Goal: Information Seeking & Learning: Learn about a topic

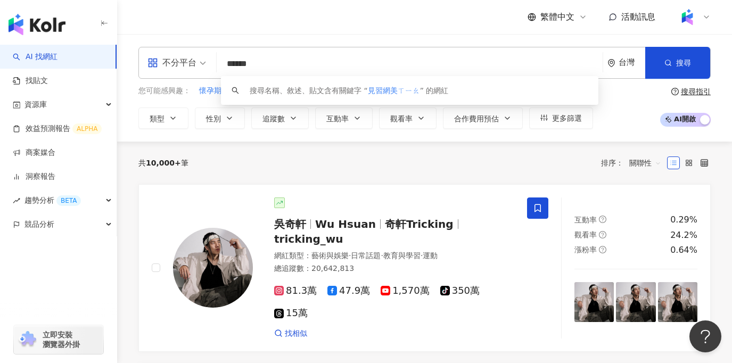
type input "******"
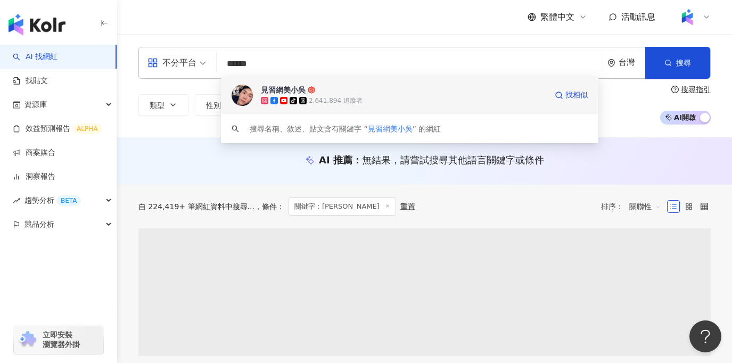
click at [342, 104] on div "2,641,894 追蹤者" at bounding box center [336, 100] width 54 height 9
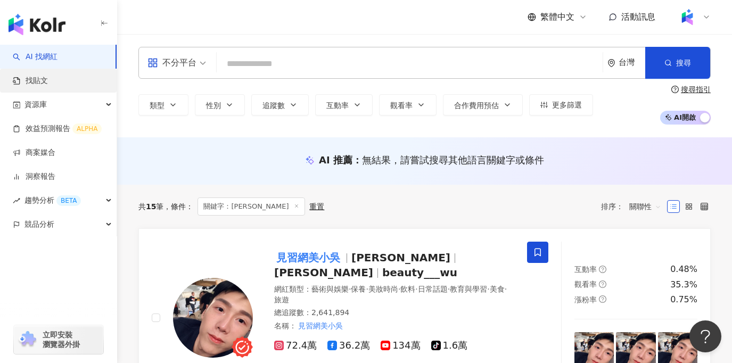
click at [48, 86] on link "找貼文" at bounding box center [30, 81] width 35 height 11
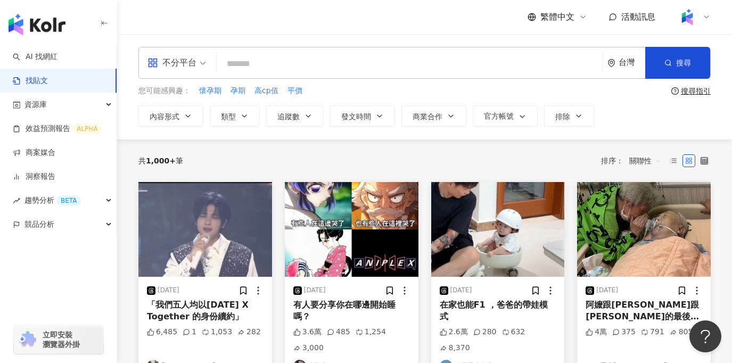
click at [656, 166] on span "關聯性" at bounding box center [645, 160] width 32 height 17
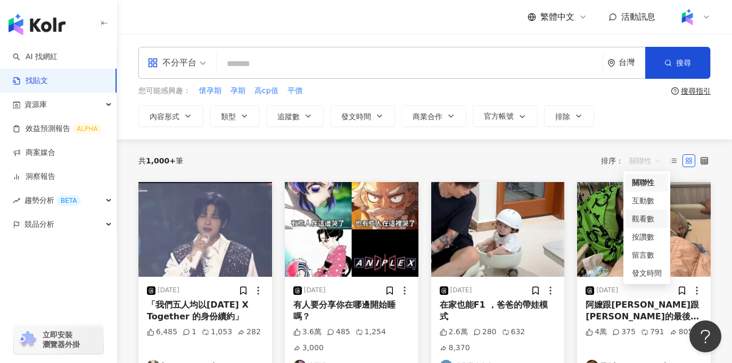
click at [646, 217] on div "觀看數" at bounding box center [647, 219] width 30 height 12
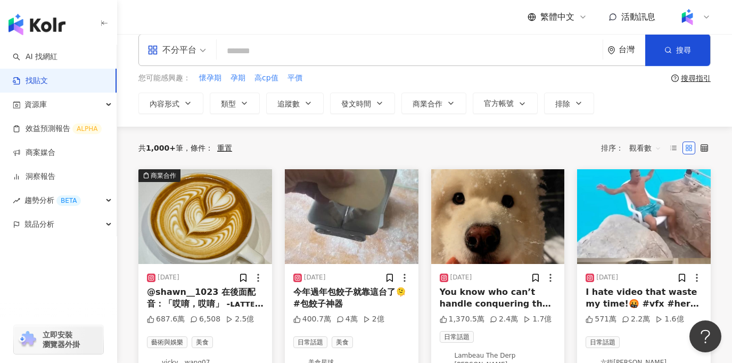
scroll to position [13, 0]
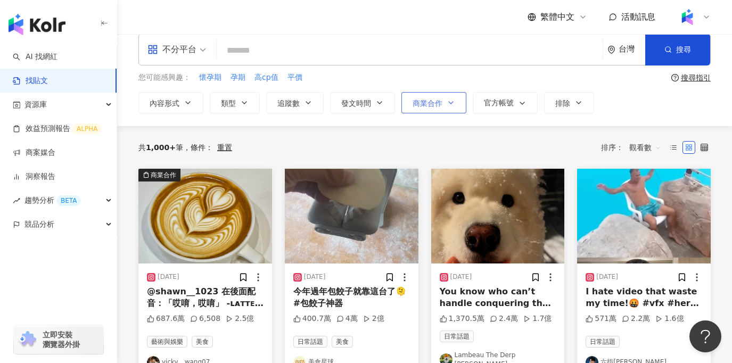
click at [429, 104] on span "商業合作" at bounding box center [427, 103] width 30 height 9
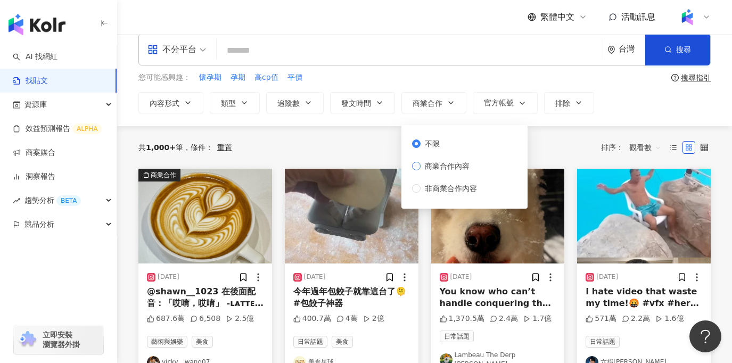
click at [448, 169] on span "商業合作內容" at bounding box center [446, 166] width 53 height 12
click at [329, 144] on div "共 1,000+ 筆 條件 ： 重置 排序： 觀看數" at bounding box center [424, 147] width 572 height 17
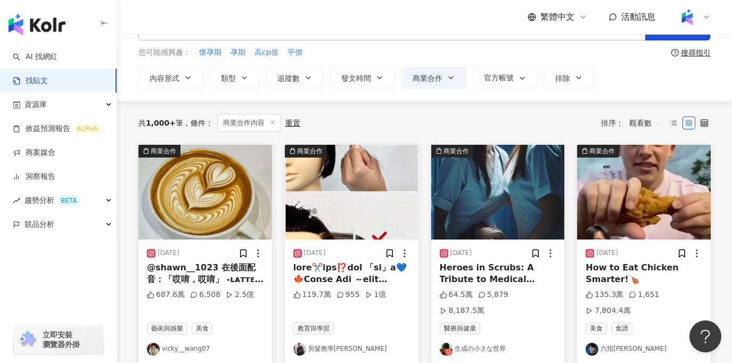
scroll to position [40, 0]
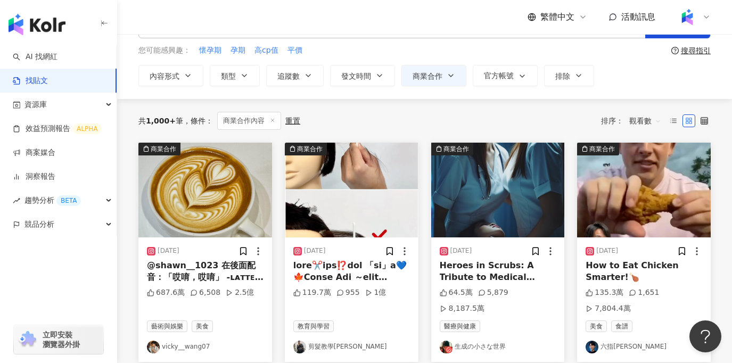
click at [624, 207] on img at bounding box center [644, 190] width 134 height 95
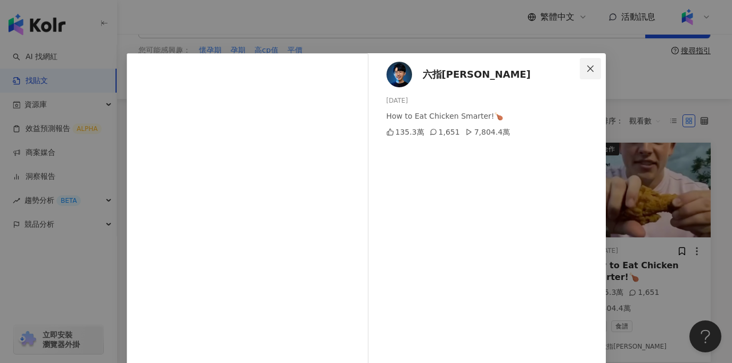
click at [585, 63] on button "Close" at bounding box center [589, 68] width 21 height 21
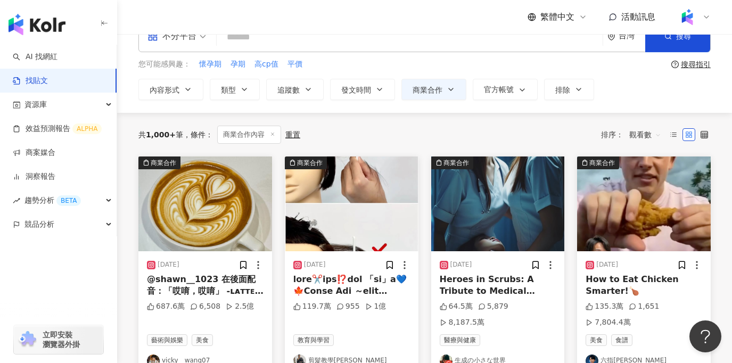
scroll to position [12, 0]
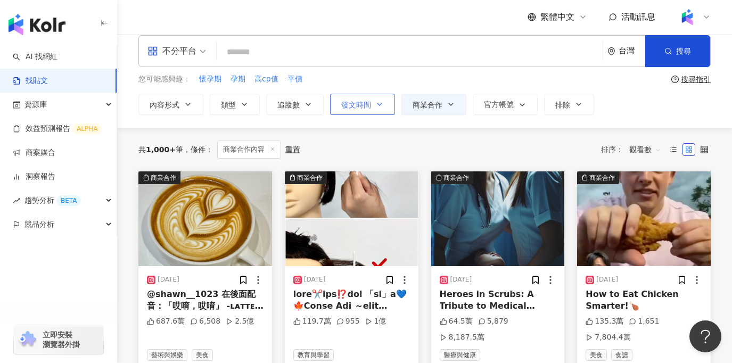
click at [360, 103] on span "發文時間" at bounding box center [356, 105] width 30 height 9
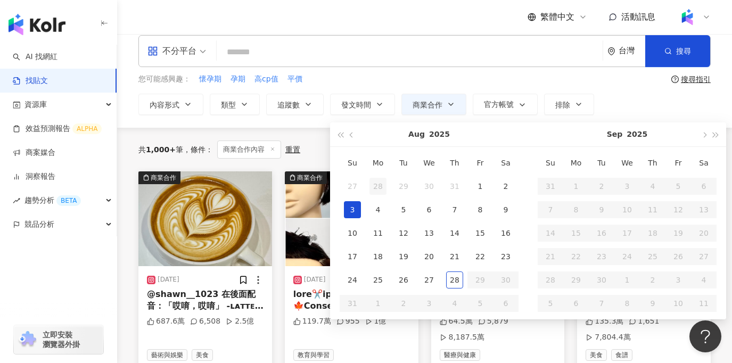
type input "**********"
click at [341, 136] on span "button" at bounding box center [339, 134] width 5 height 5
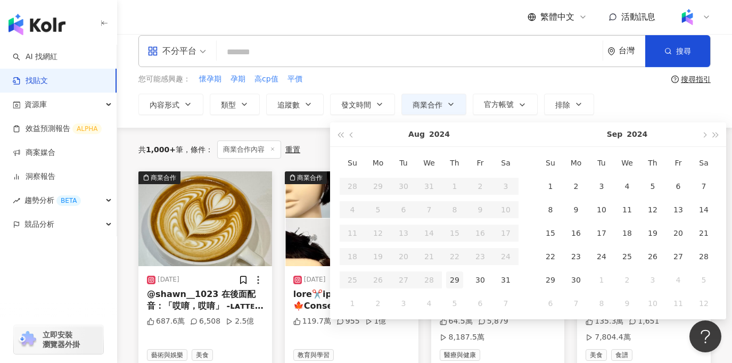
type input "**********"
click at [451, 280] on div "29" at bounding box center [454, 279] width 17 height 17
click at [717, 136] on span "button" at bounding box center [715, 134] width 5 height 5
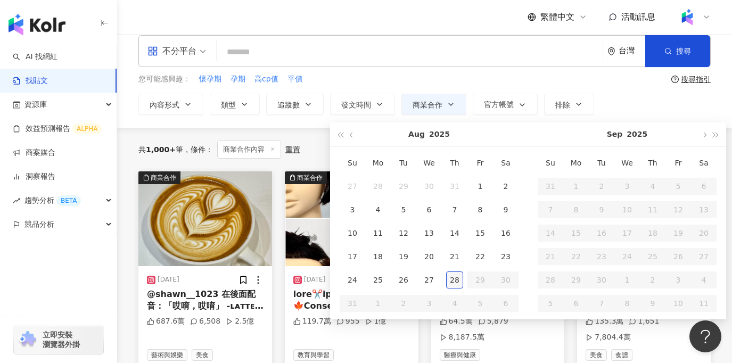
type input "**********"
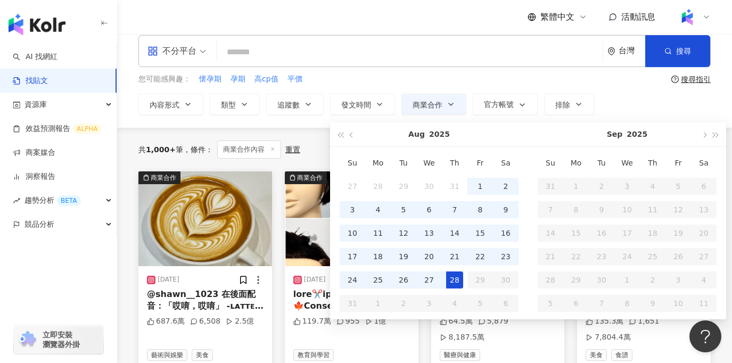
click at [459, 282] on div "28" at bounding box center [454, 279] width 17 height 17
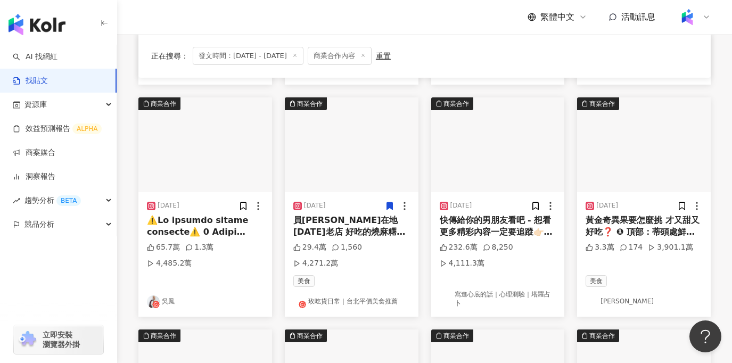
scroll to position [317, 0]
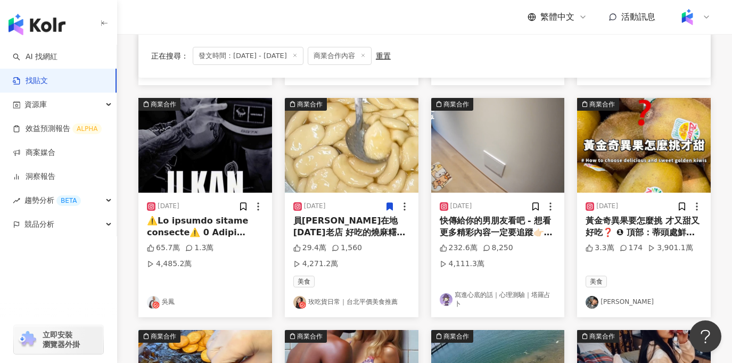
click at [645, 215] on div "黃金奇異果要怎麼挑 才又甜又好吃❓ ❶ 頂部：蒂頭處鮮綠色 ❷ 外觀：外表有自然光澤感，表皮光滑無皺摺 ❸ 形狀：扁平型比圓型奇異果甜度高一倍 只要符合前兩點…" at bounding box center [643, 227] width 117 height 24
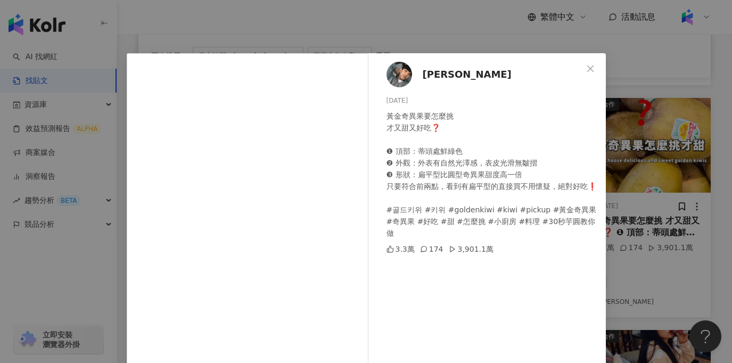
click at [505, 48] on div "許育源 2024/10/25 黃金奇異果要怎麼挑 才又甜又好吃❓ ❶ 頂部：蒂頭處鮮綠色 ❷ 外觀：外表有自然光澤感，表皮光滑無皺摺 ❸ 形狀：扁平型比圓型奇…" at bounding box center [366, 181] width 732 height 363
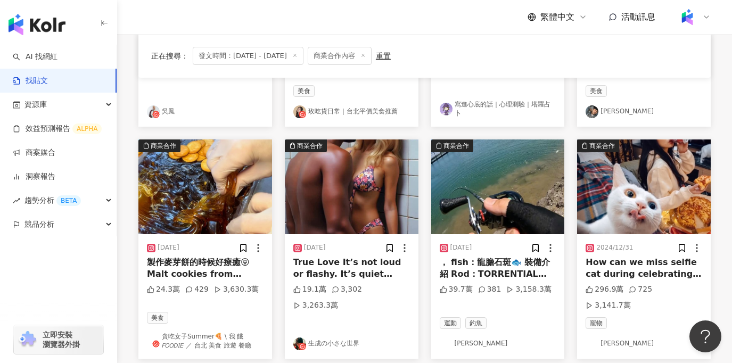
scroll to position [508, 0]
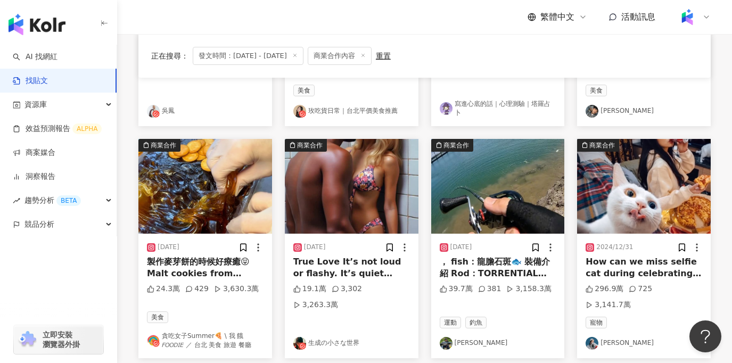
click at [612, 168] on img at bounding box center [644, 186] width 134 height 95
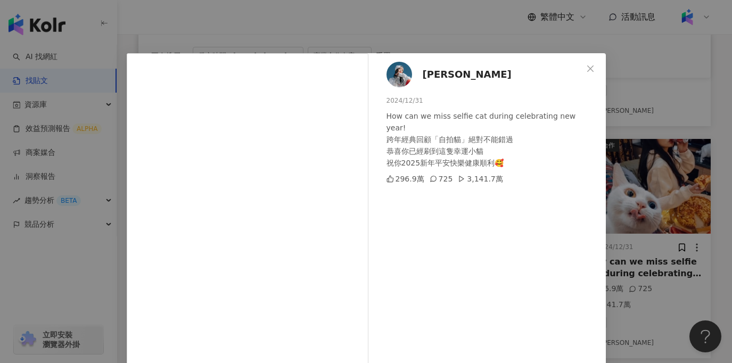
click at [660, 186] on div "Kathy 2024/12/31 How can we miss selfie cat during celebrating new year! 跨年經典回顧…" at bounding box center [366, 181] width 732 height 363
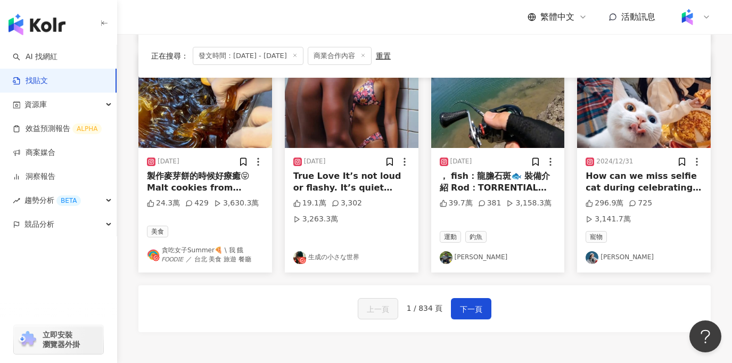
scroll to position [611, 0]
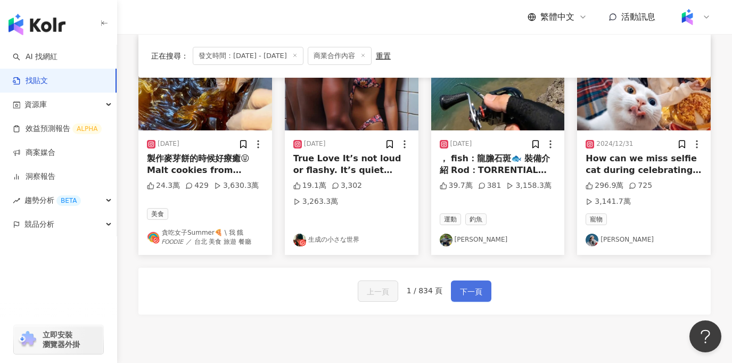
click at [476, 285] on span "下一頁" at bounding box center [471, 291] width 22 height 13
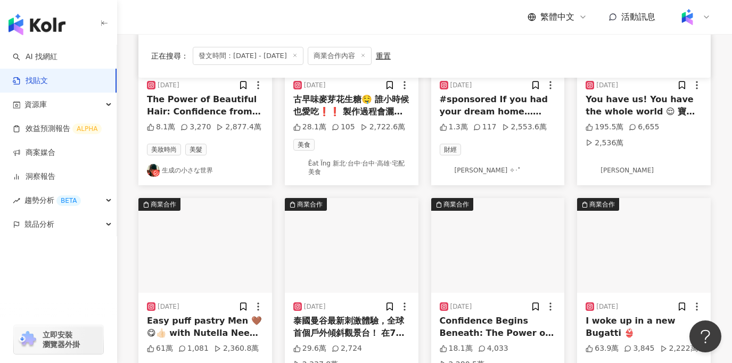
scroll to position [432, 0]
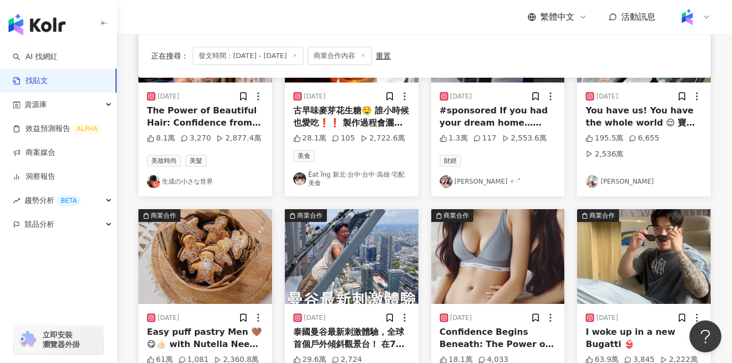
click at [296, 54] on line at bounding box center [294, 55] width 3 height 3
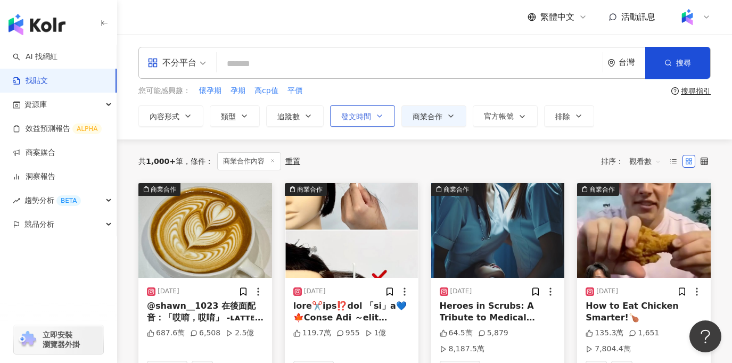
click at [359, 119] on span "發文時間" at bounding box center [356, 116] width 30 height 9
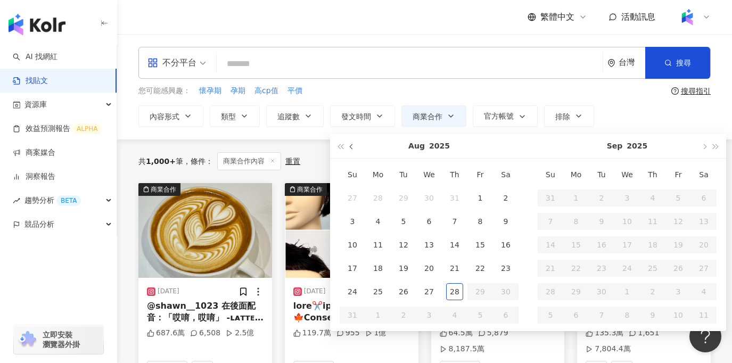
click at [349, 146] on button "button" at bounding box center [352, 146] width 12 height 24
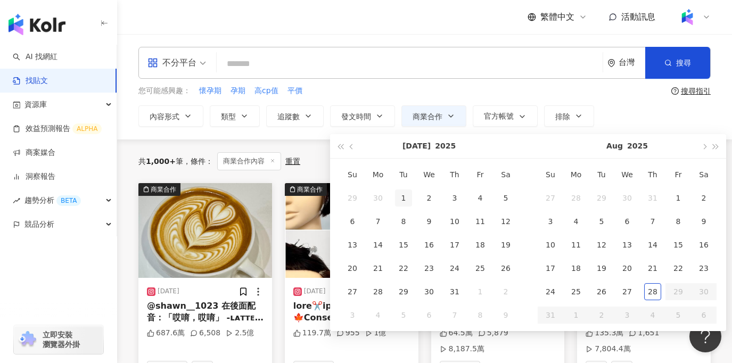
type input "**********"
click at [401, 195] on div "1" at bounding box center [403, 197] width 17 height 17
type input "**********"
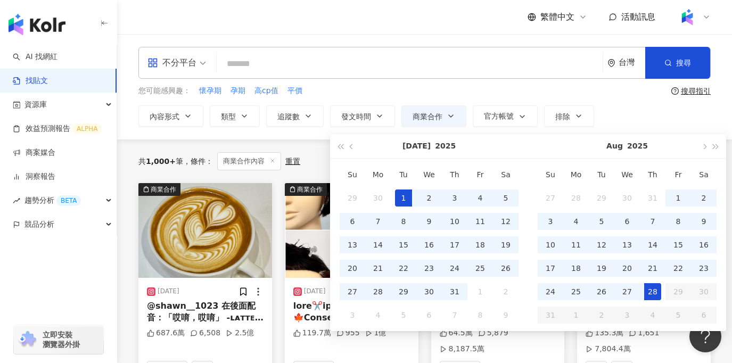
click at [650, 297] on div "28" at bounding box center [652, 291] width 17 height 17
type input "**********"
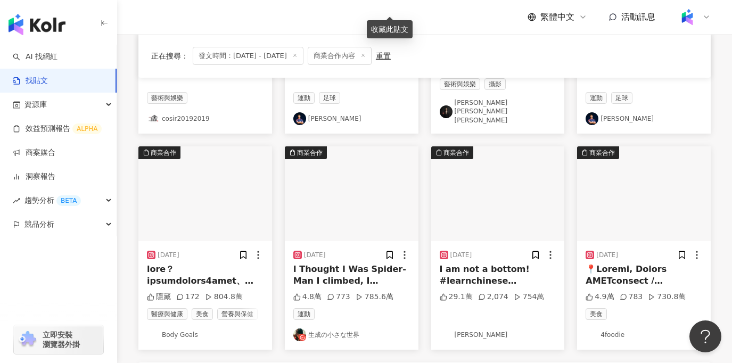
scroll to position [516, 0]
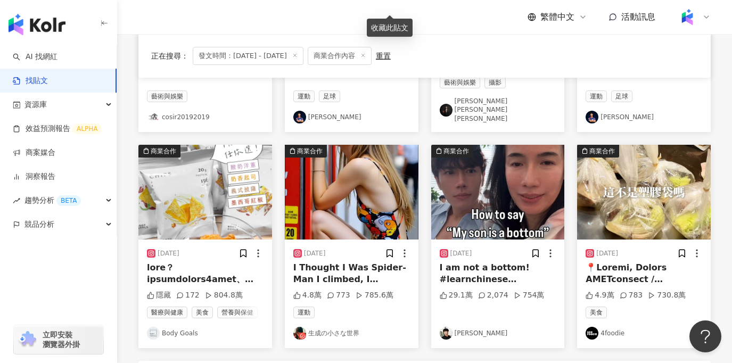
click at [231, 262] on div at bounding box center [205, 274] width 117 height 24
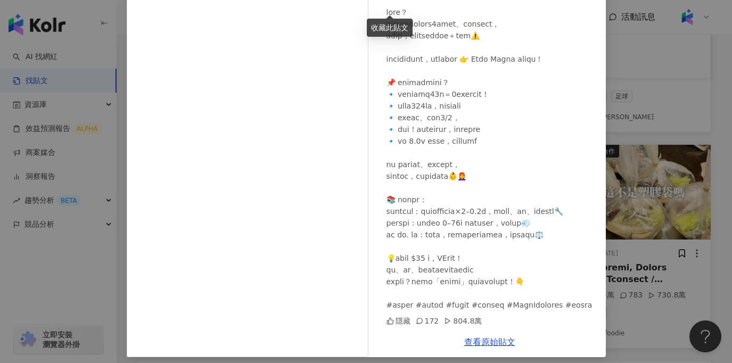
scroll to position [102, 0]
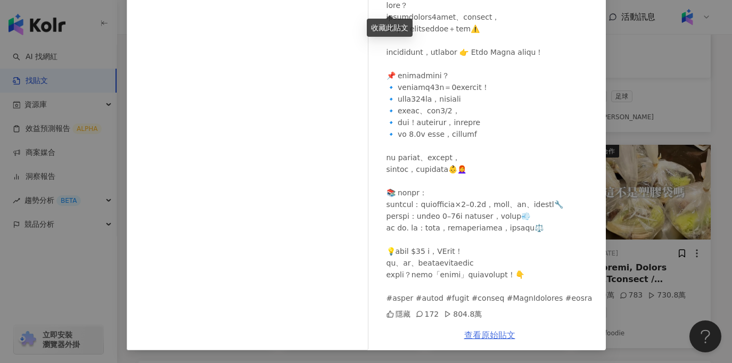
click at [501, 335] on link "查看原始貼文" at bounding box center [489, 335] width 51 height 10
click at [641, 122] on div "Body Goals 2025/7/3 隱藏 172 804.8萬 查看原始貼文" at bounding box center [366, 181] width 732 height 363
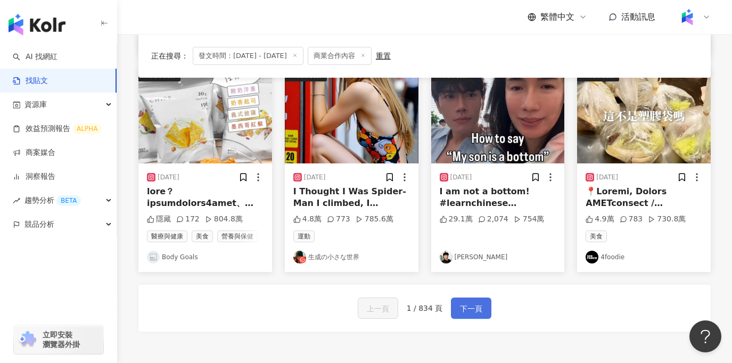
click at [466, 302] on span "下一頁" at bounding box center [471, 308] width 22 height 13
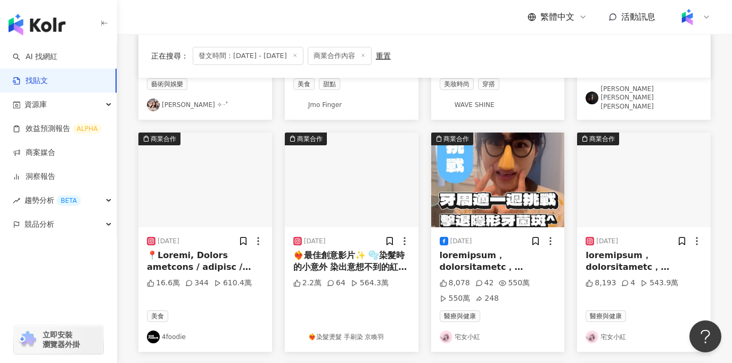
scroll to position [266, 0]
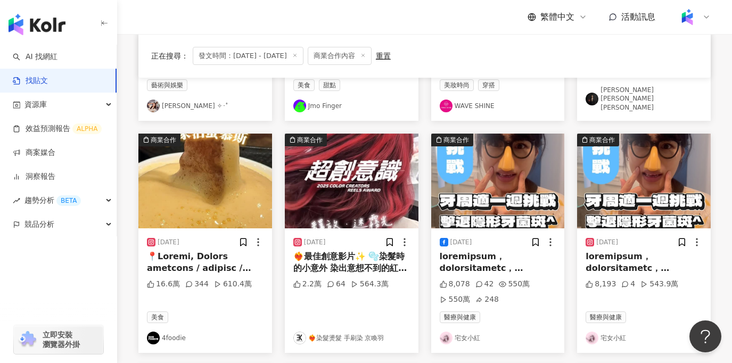
click at [341, 256] on div "❤️‍🔥最佳創意影片✨ 🫧染髮時的小意外 染出意想不到的紅色藝術 但成品卻完美呈現質感與個性 有時候 「美就是從意外中誕生」 ❤️🚨📕🎈🎒🌹🍷 每個客人都體驗…" at bounding box center [351, 263] width 117 height 24
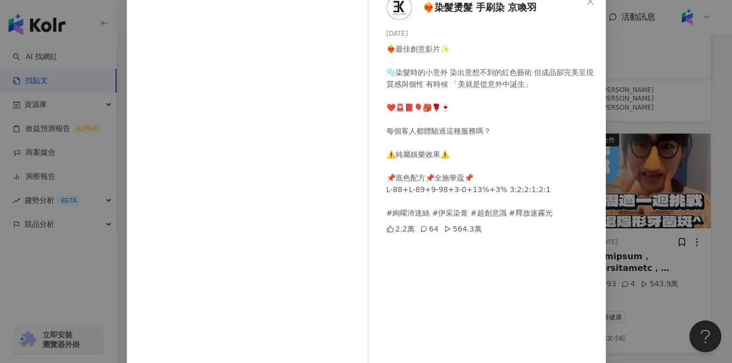
scroll to position [69, 0]
click at [430, 230] on div "64" at bounding box center [429, 227] width 19 height 12
click at [424, 227] on icon at bounding box center [424, 228] width 6 height 6
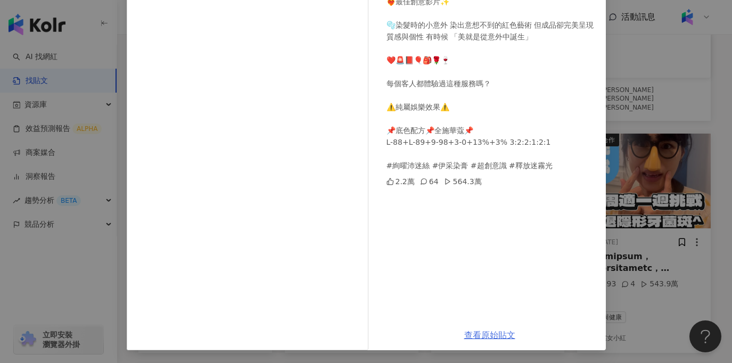
click at [486, 337] on link "查看原始貼文" at bounding box center [489, 335] width 51 height 10
click at [610, 107] on div "❤️‍🔥染髮燙髮 手刷染 京喚羽 2025/7/18 ❤️‍🔥最佳創意影片✨ 🫧染髮時的小意外 染出意想不到的紅色藝術 但成品卻完美呈現質感與個性 有時候 「…" at bounding box center [366, 181] width 732 height 363
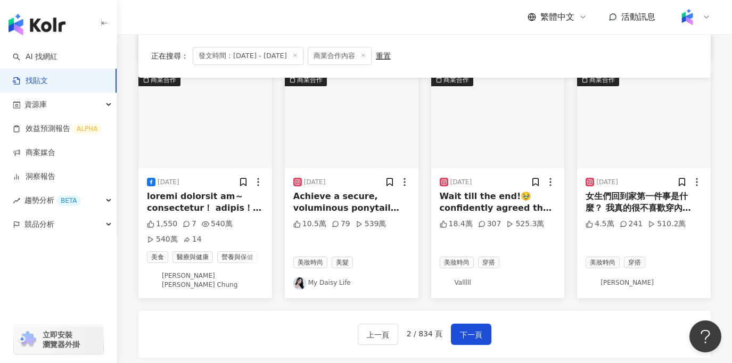
scroll to position [554, 0]
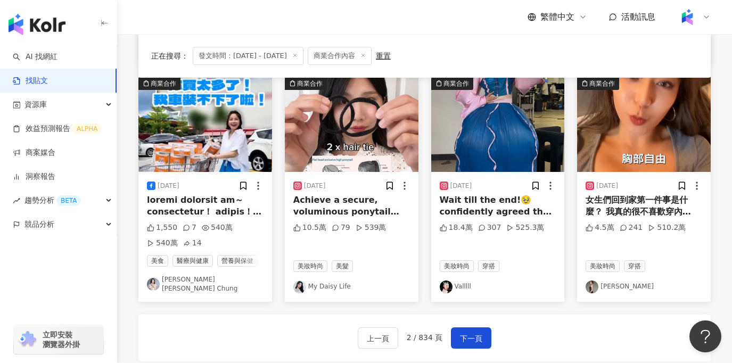
click at [201, 144] on img at bounding box center [205, 124] width 134 height 95
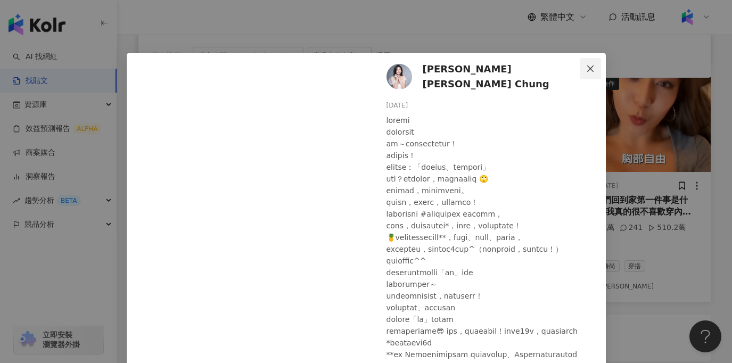
click at [590, 69] on icon "close" at bounding box center [590, 68] width 9 height 9
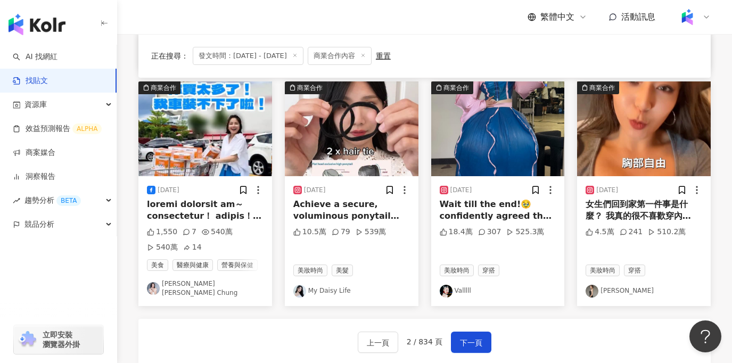
scroll to position [551, 0]
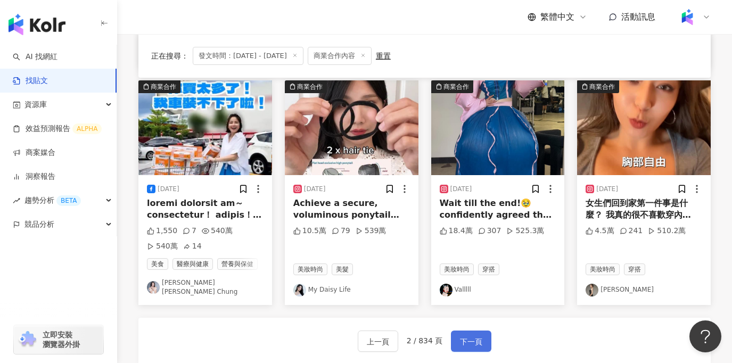
click at [478, 345] on button "下一頁" at bounding box center [471, 340] width 40 height 21
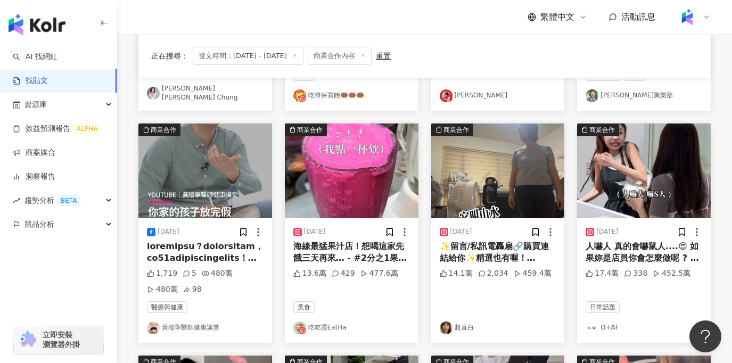
scroll to position [293, 0]
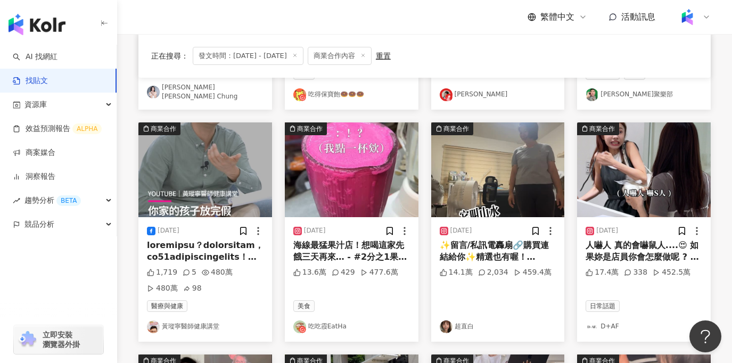
click at [615, 190] on img at bounding box center [644, 169] width 134 height 95
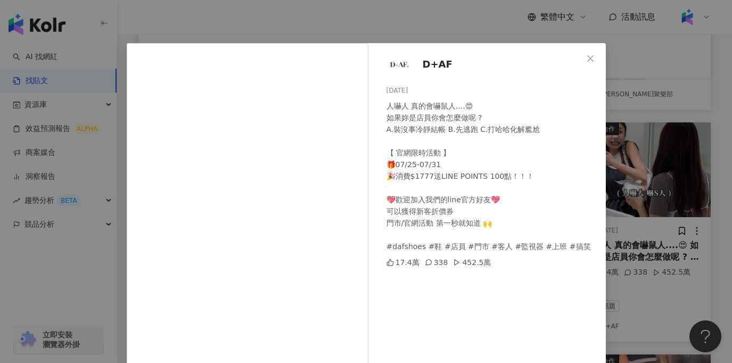
scroll to position [13, 0]
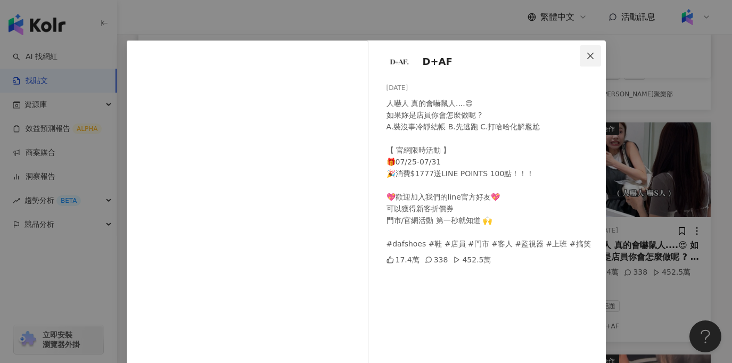
click at [589, 59] on icon "close" at bounding box center [590, 56] width 9 height 9
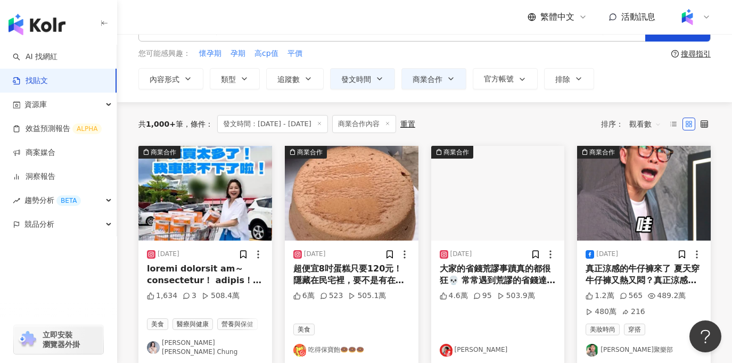
scroll to position [39, 0]
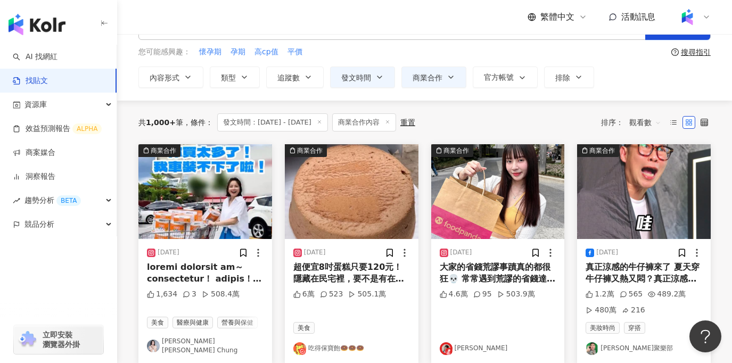
click at [642, 202] on img at bounding box center [644, 191] width 134 height 95
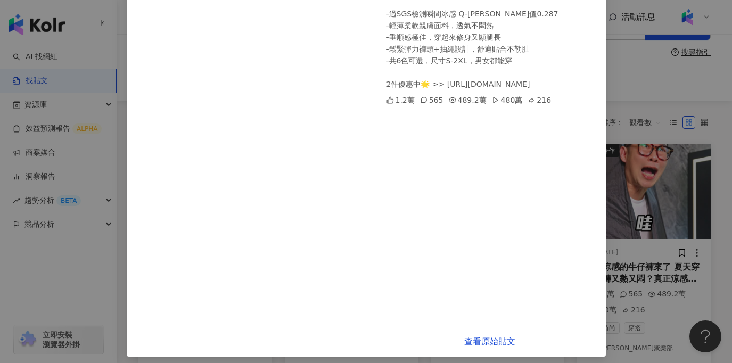
scroll to position [216, 0]
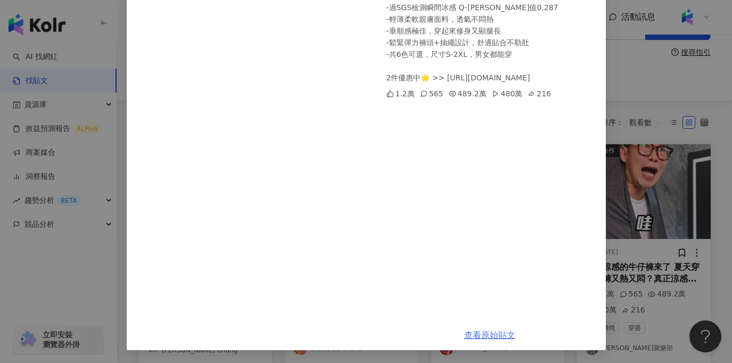
click at [482, 337] on link "查看原始貼文" at bounding box center [489, 335] width 51 height 10
click at [73, 270] on div "馬力歐聚樂部 2025/7/25 真正涼感的牛仔褲來了 夏天穿牛仔褲又熱又悶？真正涼感的牛仔褲來了 ONE BOY 全新冰鋒牛仔褲 👀 >> https://…" at bounding box center [366, 181] width 732 height 363
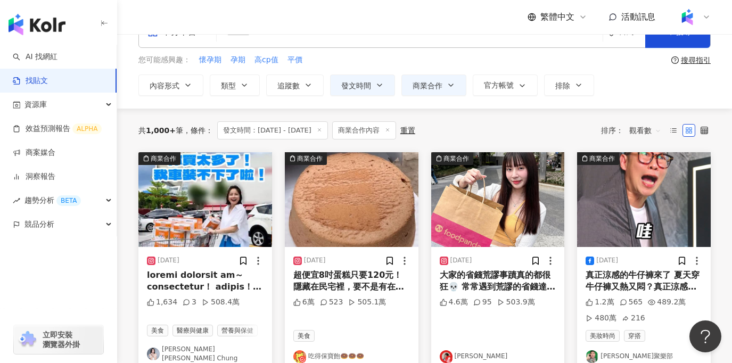
scroll to position [0, 0]
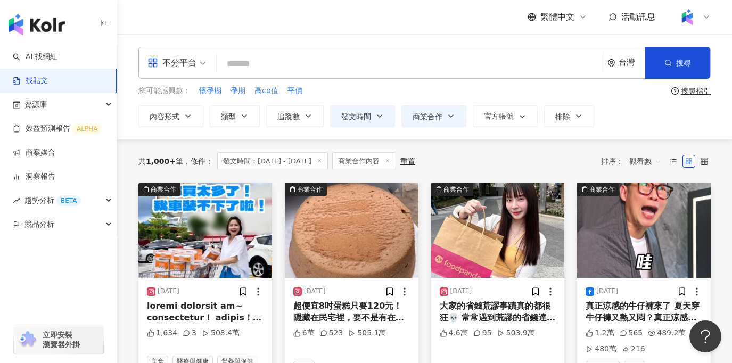
click at [242, 69] on input "search" at bounding box center [409, 63] width 377 height 23
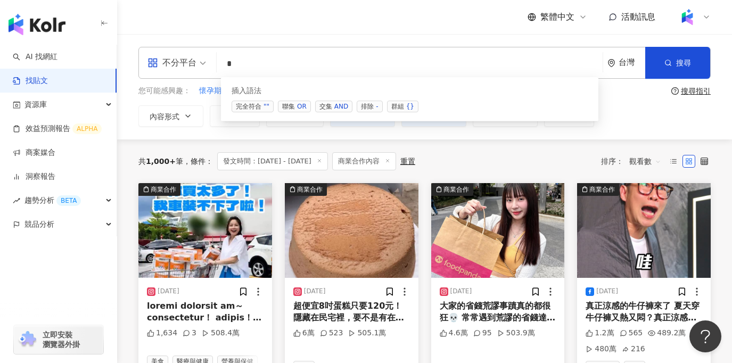
type input "*"
paste input "*****"
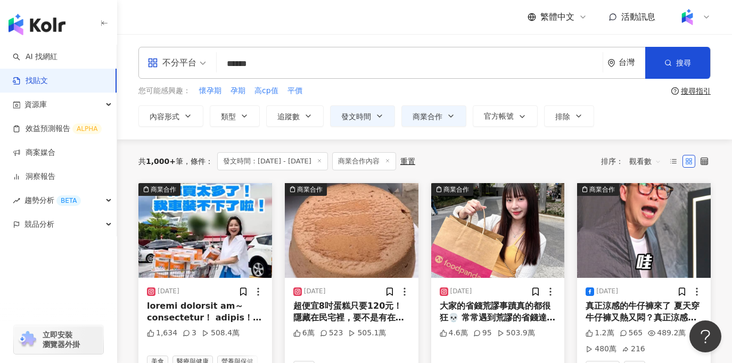
type input "*****"
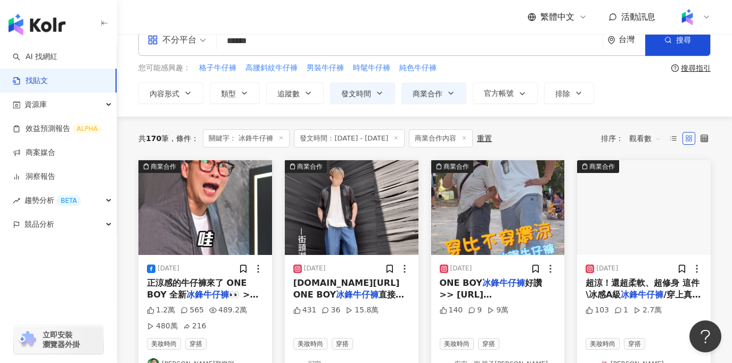
scroll to position [24, 0]
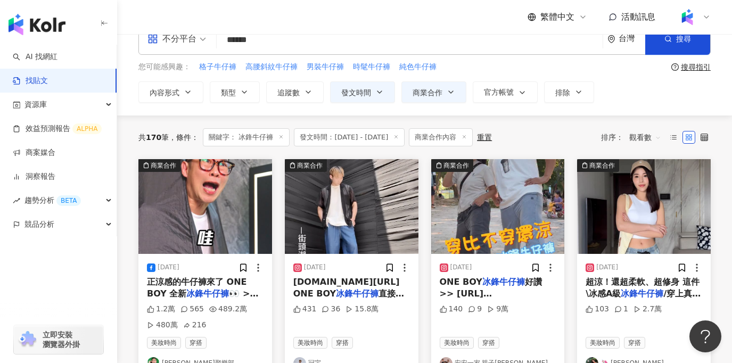
click at [341, 204] on img at bounding box center [352, 206] width 134 height 95
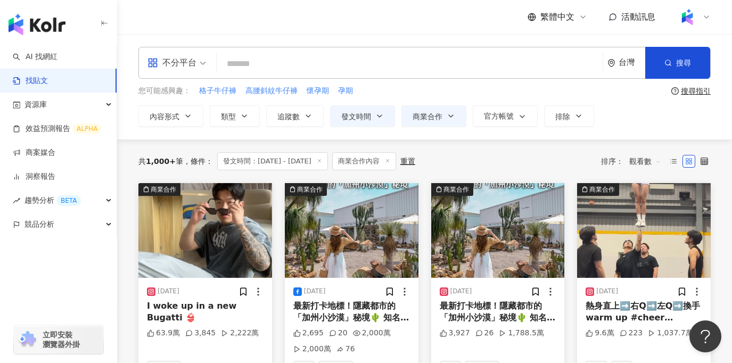
click at [322, 65] on input "search" at bounding box center [409, 63] width 377 height 23
paste input "*****"
type input "*****"
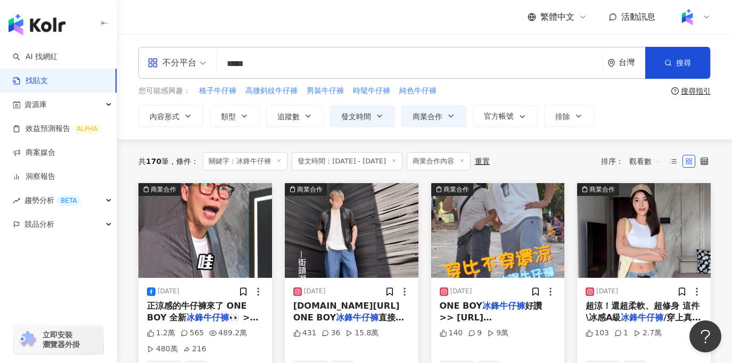
click at [367, 217] on img at bounding box center [352, 230] width 134 height 95
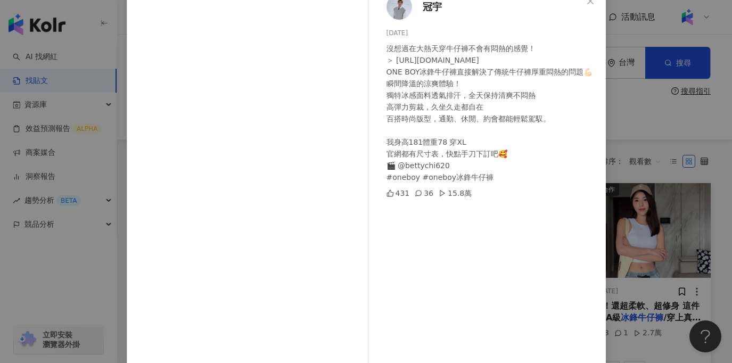
scroll to position [71, 0]
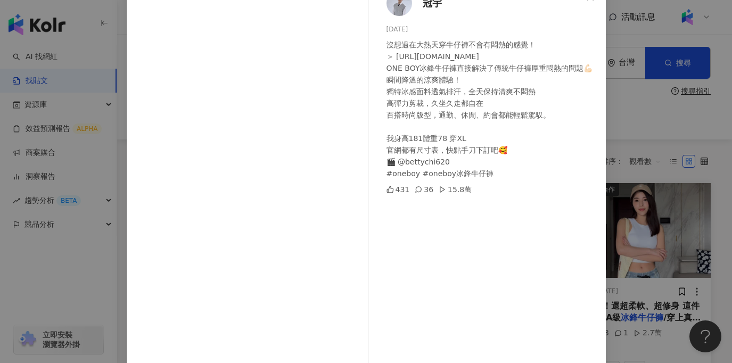
click at [104, 280] on div "冠宇 2025/8/15 沒想過在大熱天穿牛仔褲不會有悶熱的感覺！ ＞ https://oneboy.tw/hpWql ONE BOY冰鋒牛仔褲直接解決了傳統…" at bounding box center [366, 181] width 732 height 363
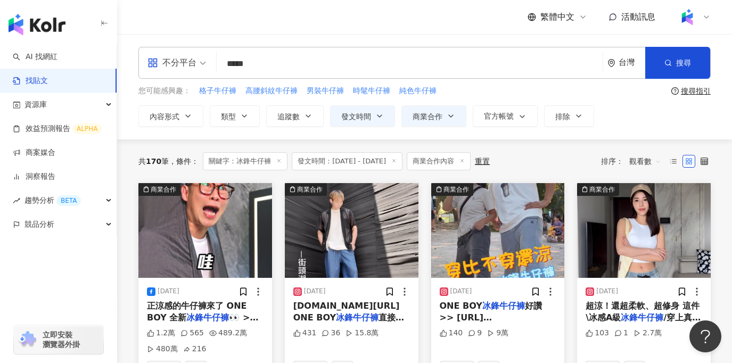
click at [512, 233] on img at bounding box center [498, 230] width 134 height 95
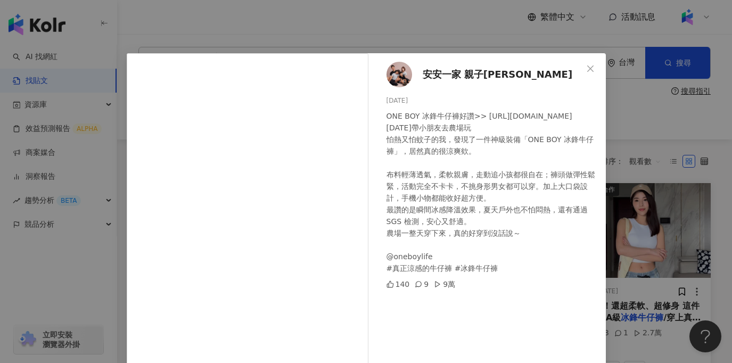
click at [79, 292] on div "安安一家 親子遊 2025/8/21 ONE BOY 冰鋒牛仔褲好讚>> https://oneboy.tw/9AIMx 今天帶小朋友去農場玩 怕熱又怕蚊子的…" at bounding box center [366, 181] width 732 height 363
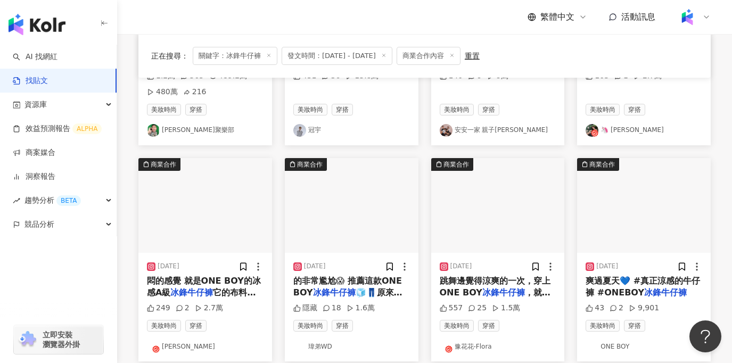
scroll to position [282, 0]
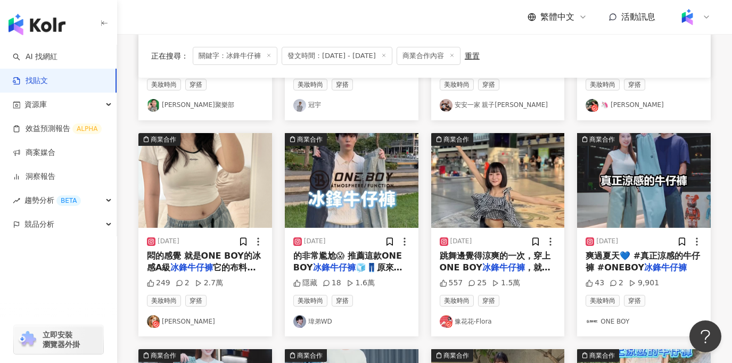
click at [220, 184] on img at bounding box center [205, 180] width 134 height 95
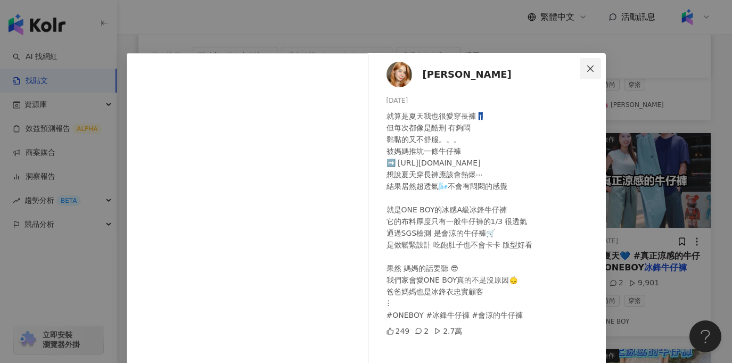
click at [585, 67] on span "Close" at bounding box center [589, 68] width 21 height 9
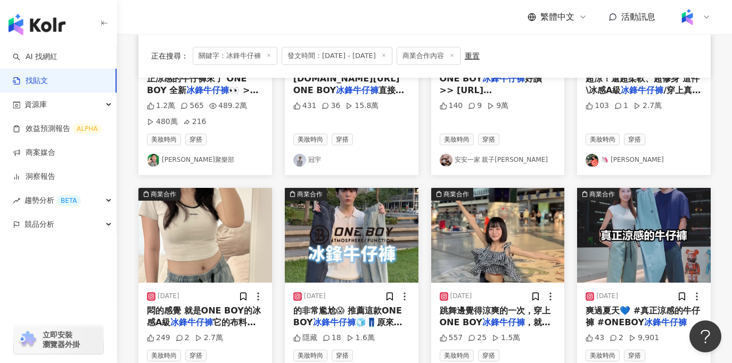
scroll to position [143, 0]
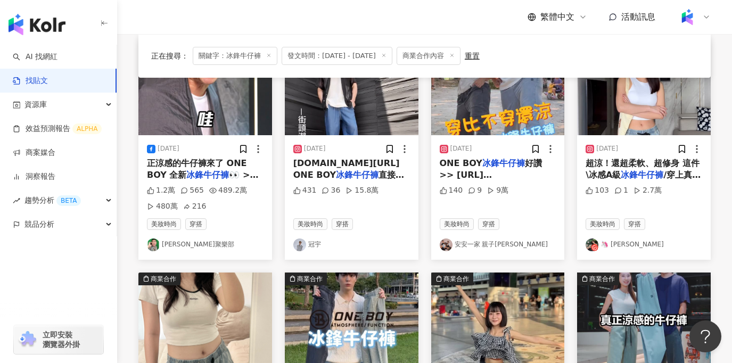
click at [221, 126] on img at bounding box center [205, 87] width 134 height 95
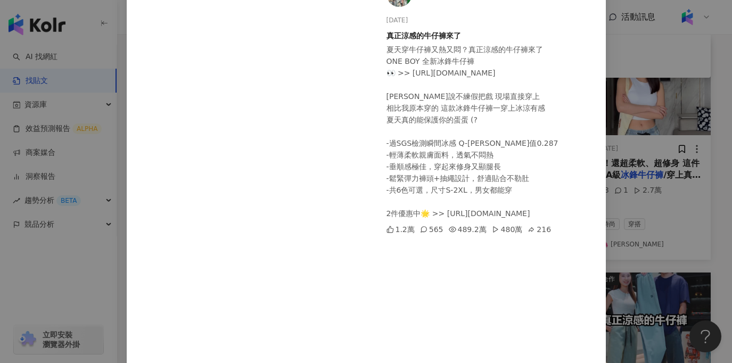
scroll to position [216, 0]
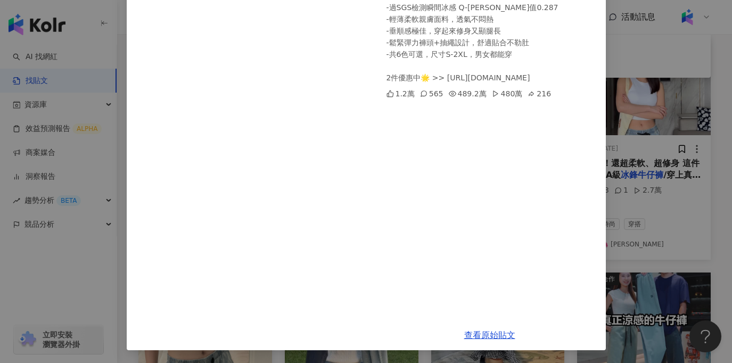
click at [487, 328] on div "查看原始貼文" at bounding box center [490, 335] width 232 height 30
click at [491, 333] on link "查看原始貼文" at bounding box center [489, 335] width 51 height 10
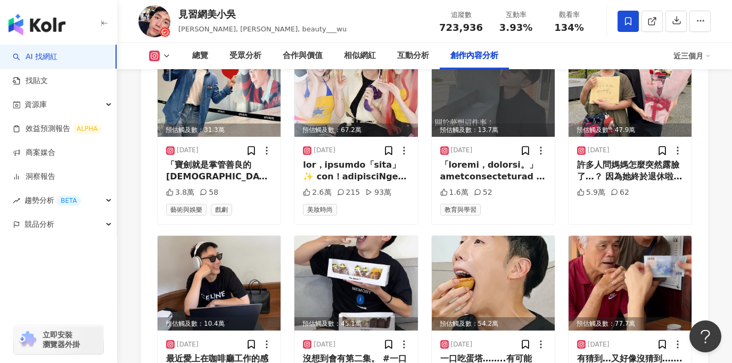
scroll to position [3772, 0]
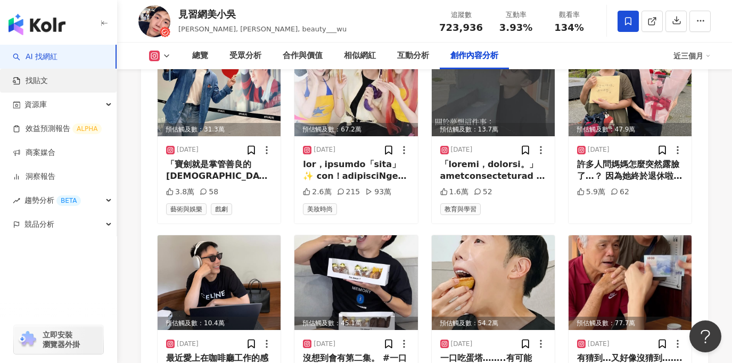
click at [48, 81] on link "找貼文" at bounding box center [30, 81] width 35 height 11
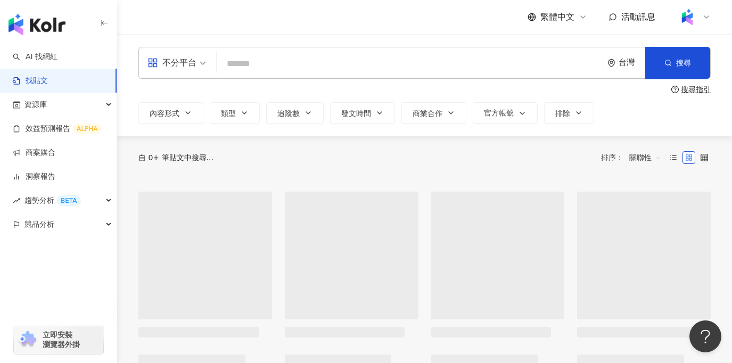
click at [295, 60] on input "search" at bounding box center [409, 63] width 377 height 23
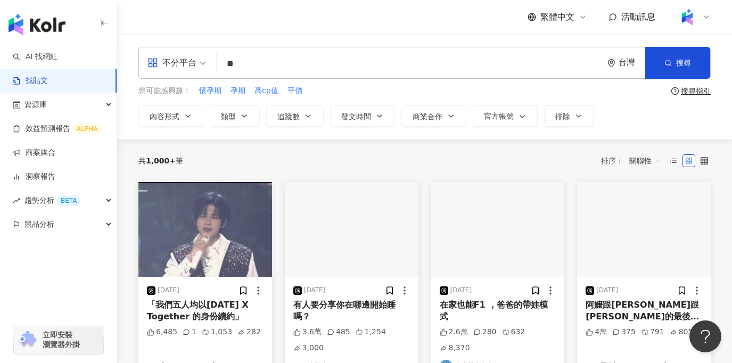
type input "*"
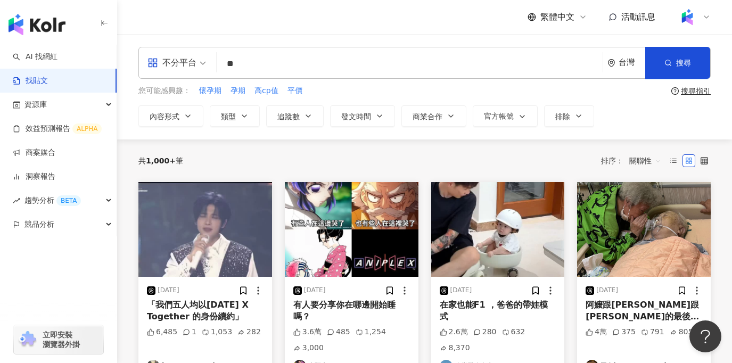
type input "**"
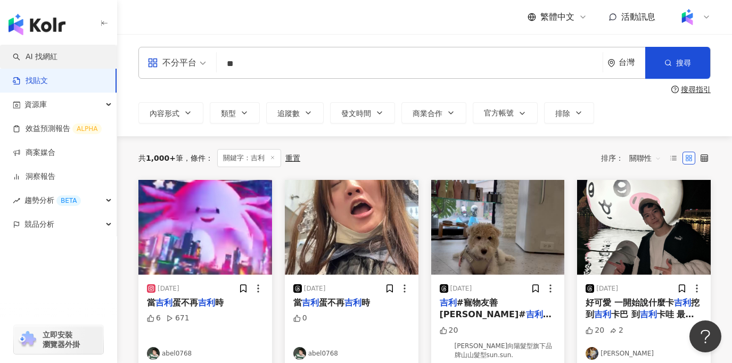
click at [42, 60] on link "AI 找網紅" at bounding box center [35, 57] width 45 height 11
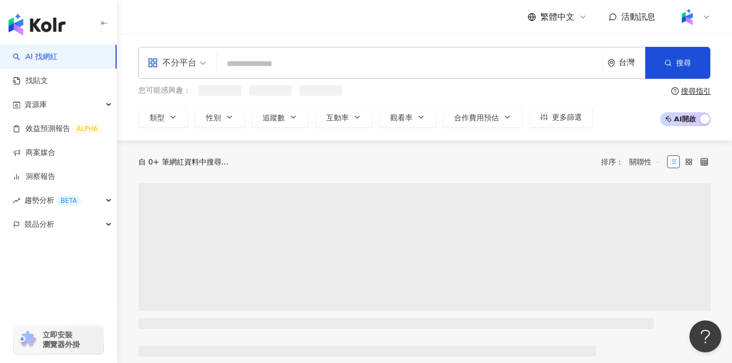
click at [307, 59] on input "search" at bounding box center [409, 64] width 377 height 20
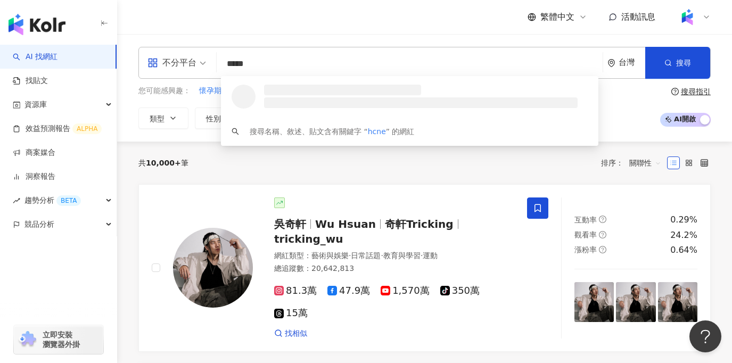
type input "******"
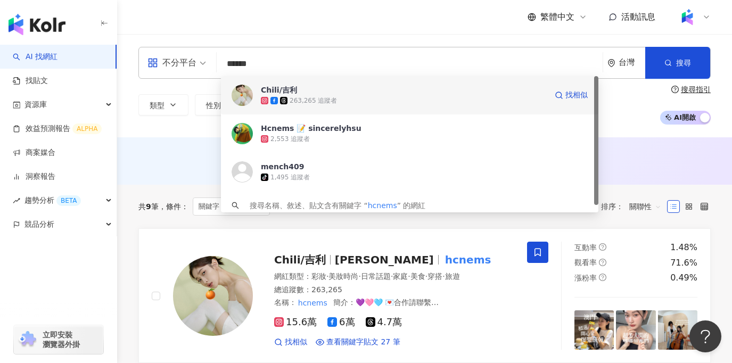
click at [324, 92] on span "Chili/吉利" at bounding box center [404, 90] width 286 height 11
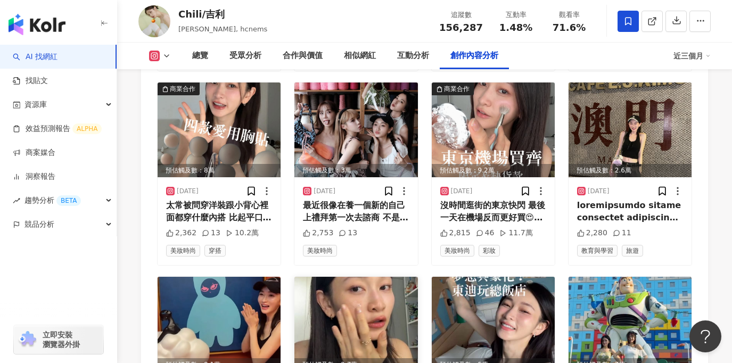
scroll to position [3689, 0]
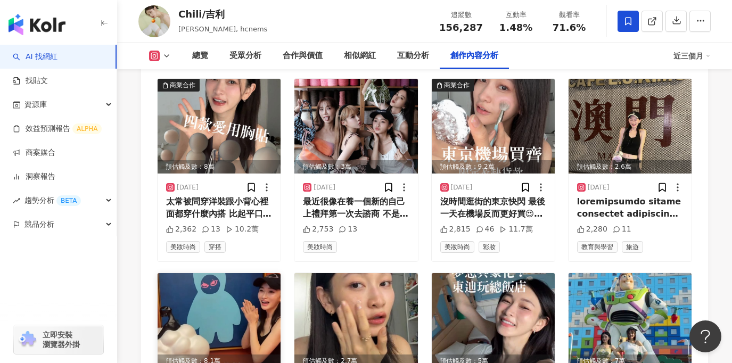
click at [206, 273] on img at bounding box center [219, 320] width 123 height 95
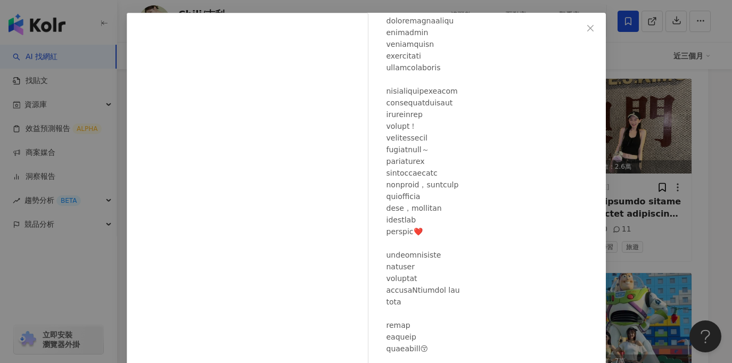
scroll to position [114, 0]
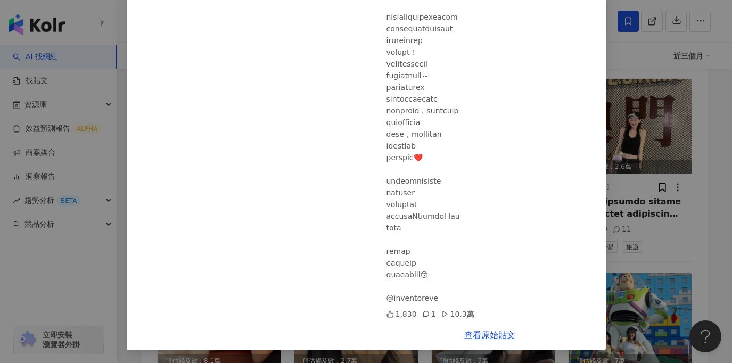
click at [696, 243] on div "Chili/吉利 2025/8/14 1,830 1 10.3萬 查看原始貼文" at bounding box center [366, 181] width 732 height 363
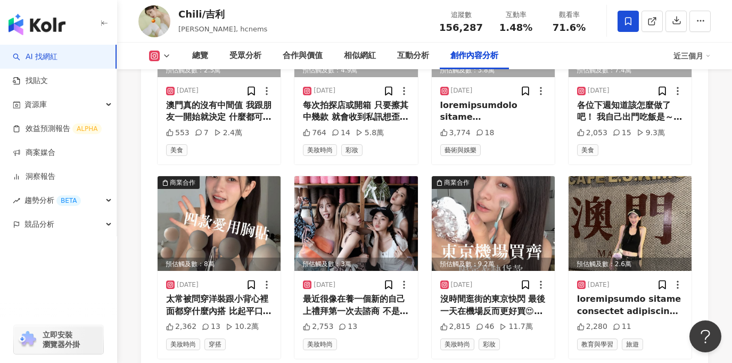
scroll to position [3577, 0]
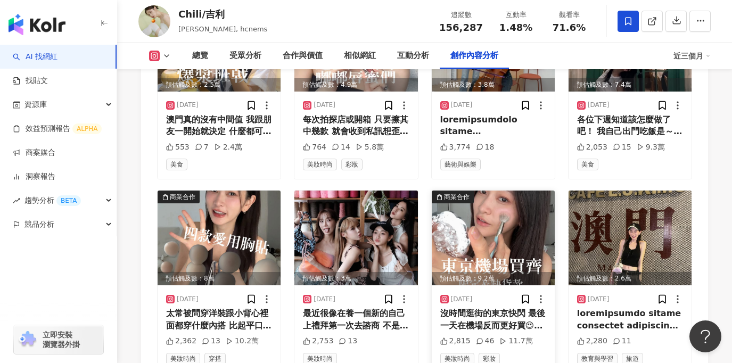
click at [500, 190] on img at bounding box center [493, 237] width 123 height 95
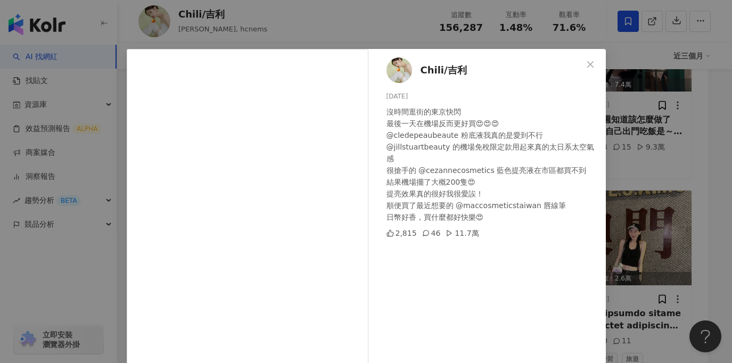
scroll to position [6, 0]
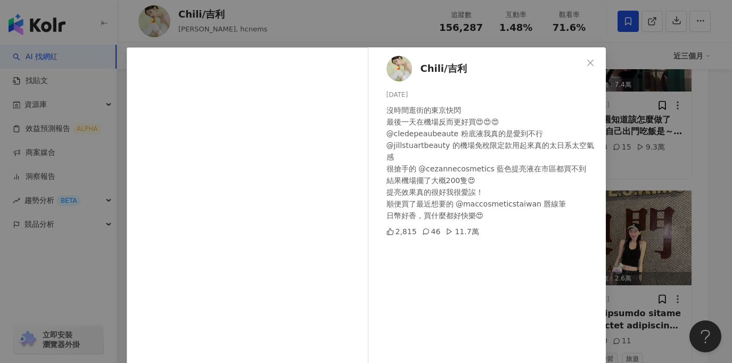
click at [652, 229] on div "Chili/吉利 2025/8/18 沒時間逛街的東京快閃 最後一天在機場反而更好買😍😍😍 @cledepeaubeaute 粉底液我真的是愛到不行 @jil…" at bounding box center [366, 181] width 732 height 363
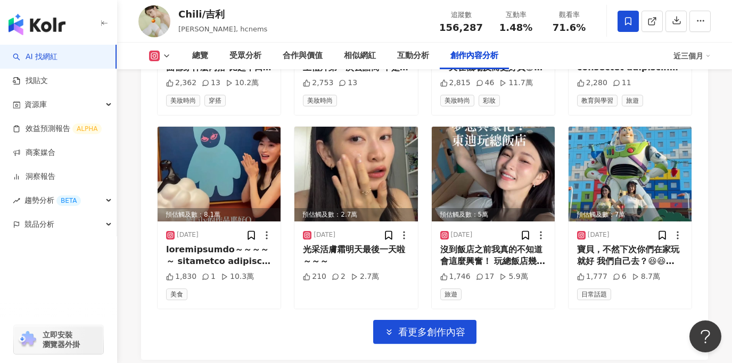
scroll to position [3844, 0]
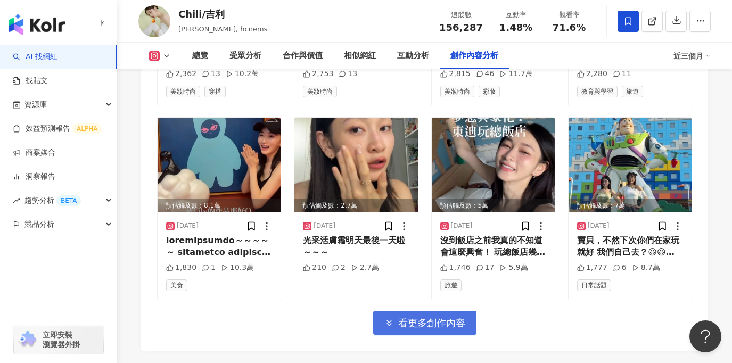
click at [436, 311] on button "看更多創作內容" at bounding box center [424, 323] width 103 height 24
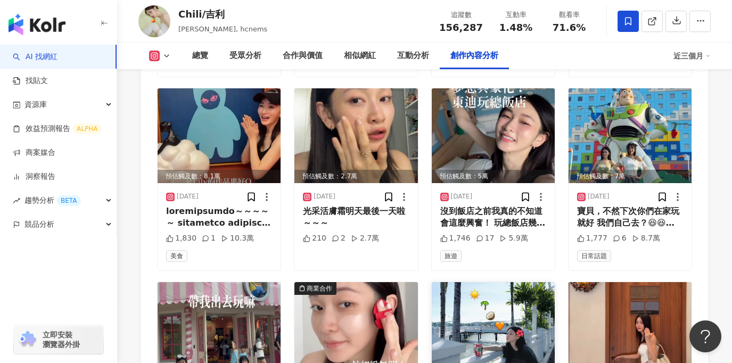
scroll to position [3865, 0]
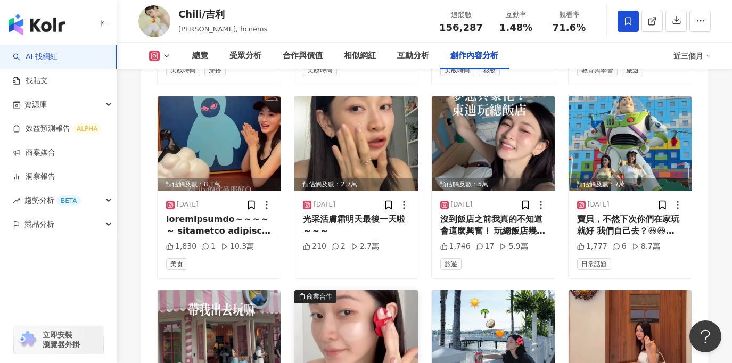
click at [368, 290] on img at bounding box center [355, 337] width 123 height 95
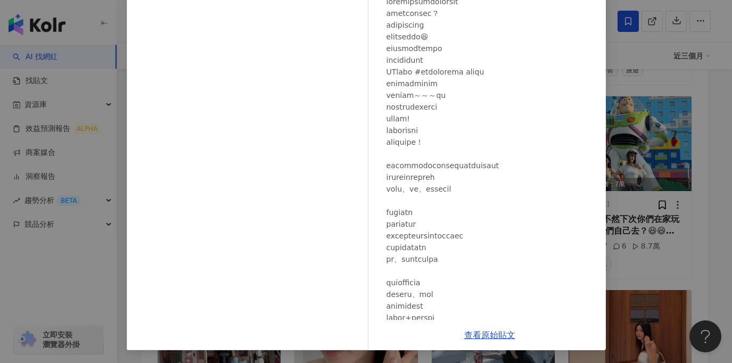
scroll to position [0, 0]
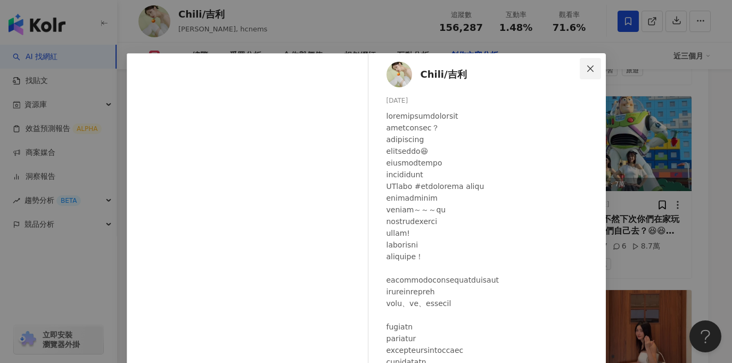
click at [595, 72] on span "Close" at bounding box center [589, 68] width 21 height 9
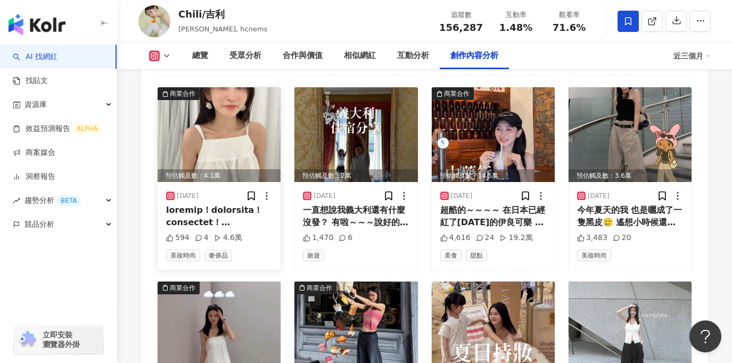
scroll to position [4263, 0]
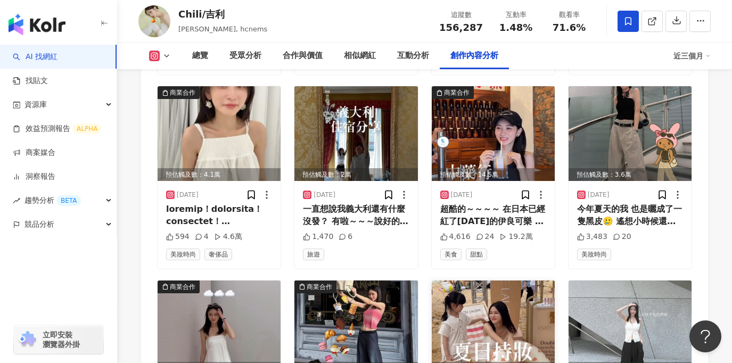
click at [490, 280] on img at bounding box center [493, 327] width 123 height 95
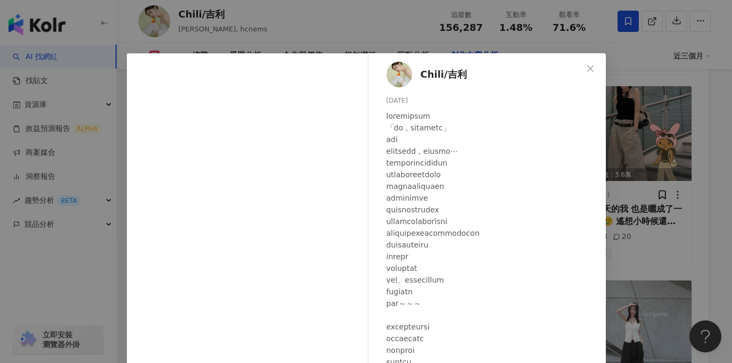
click at [103, 238] on div "Chili/吉利 2025/7/17 1,154 12 9.5萬 查看原始貼文" at bounding box center [366, 181] width 732 height 363
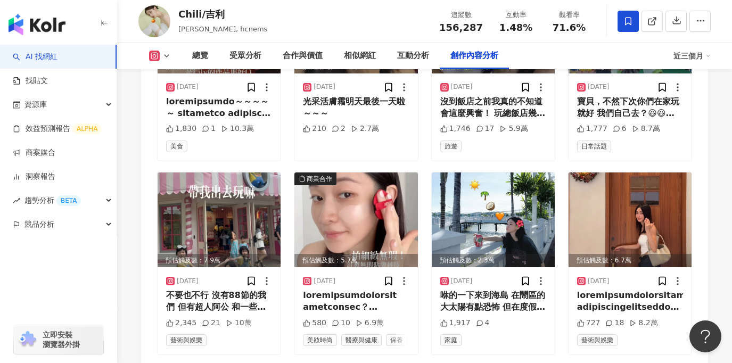
scroll to position [3500, 0]
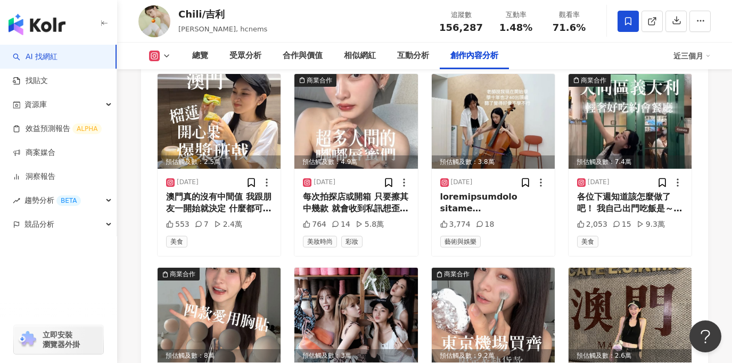
click at [57, 62] on link "AI 找網紅" at bounding box center [35, 57] width 45 height 11
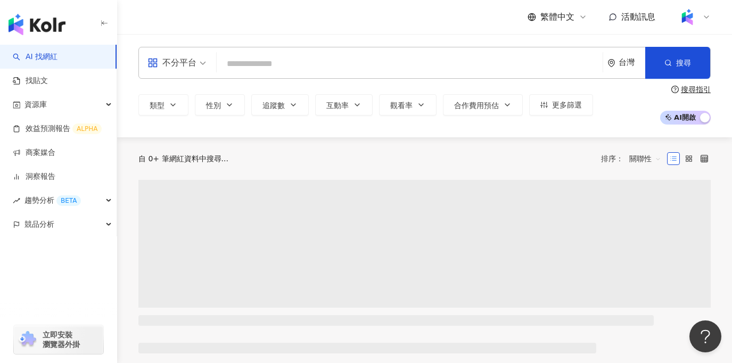
click at [259, 59] on input "search" at bounding box center [409, 64] width 377 height 20
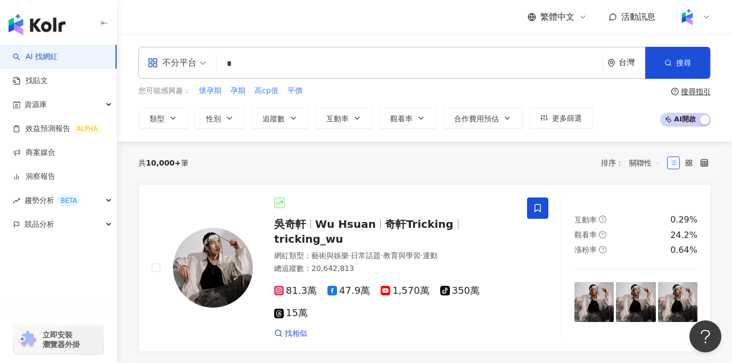
type input "*"
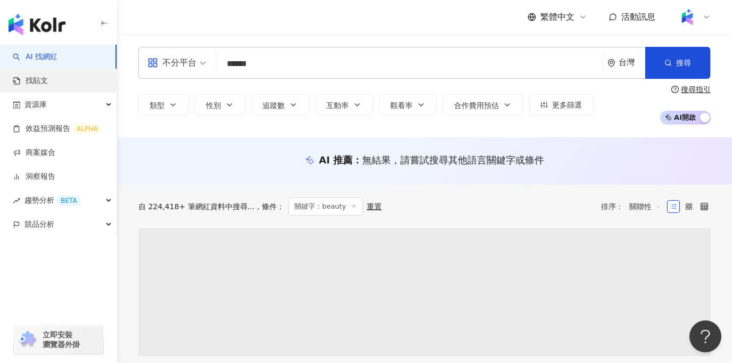
type input "******"
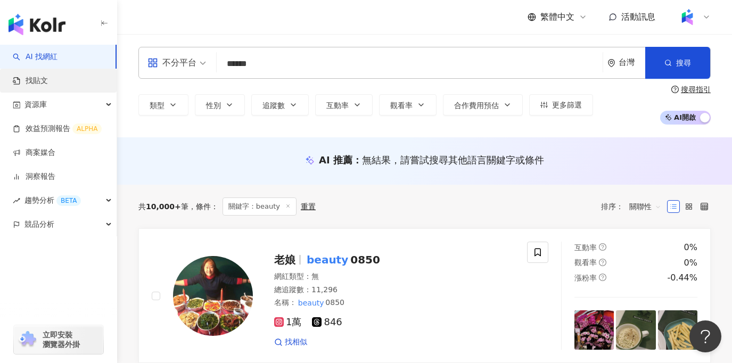
click at [48, 85] on link "找貼文" at bounding box center [30, 81] width 35 height 11
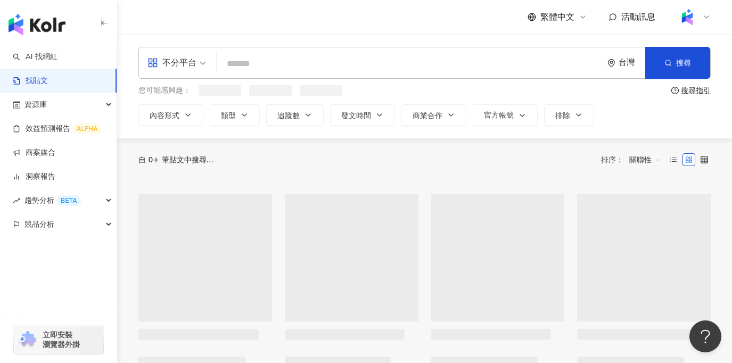
click at [304, 63] on input "search" at bounding box center [409, 63] width 377 height 23
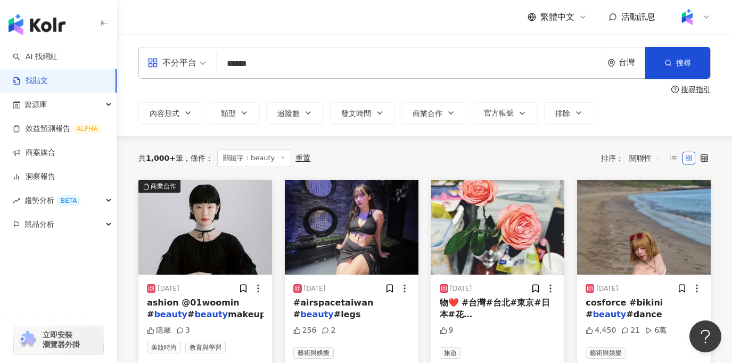
click at [621, 69] on div "台灣" at bounding box center [626, 62] width 38 height 31
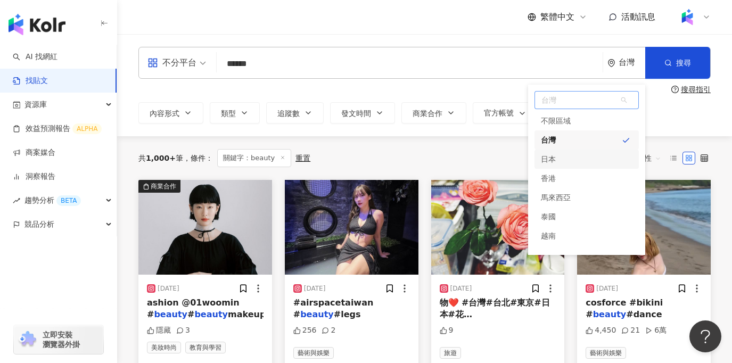
click at [581, 162] on div "日本" at bounding box center [586, 159] width 104 height 19
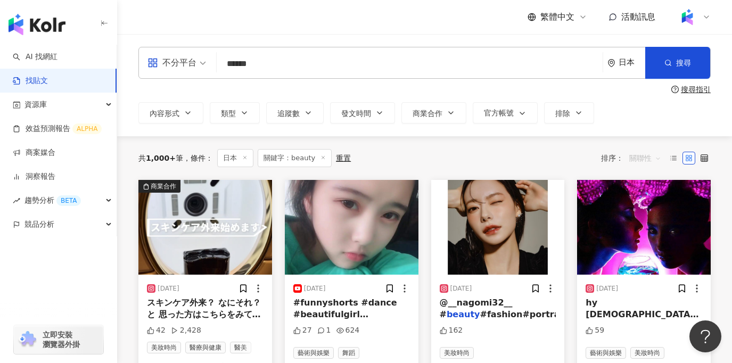
click at [644, 162] on span "關聯性" at bounding box center [645, 158] width 32 height 17
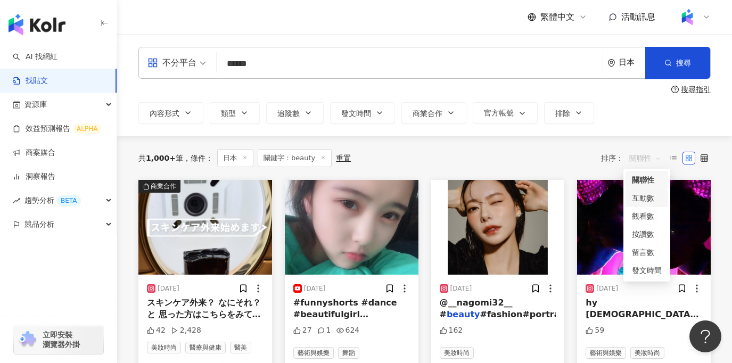
click at [647, 200] on div "互動數" at bounding box center [647, 198] width 30 height 12
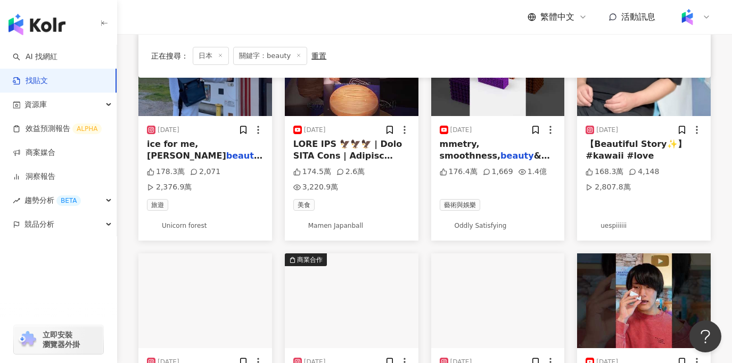
scroll to position [399, 0]
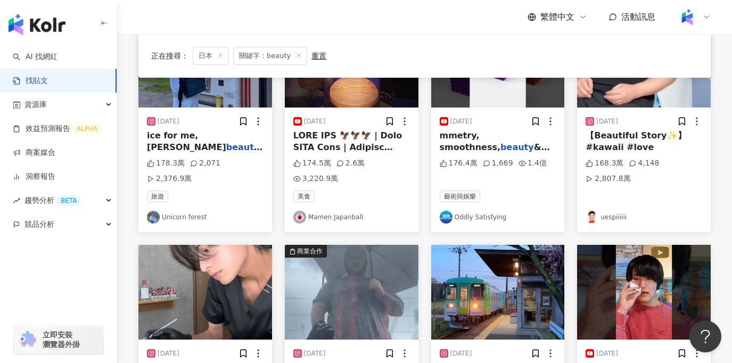
click at [649, 262] on img at bounding box center [644, 292] width 134 height 95
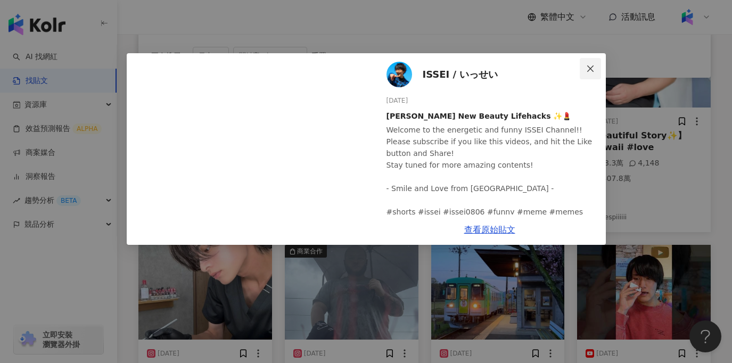
click at [584, 64] on span "Close" at bounding box center [589, 68] width 21 height 9
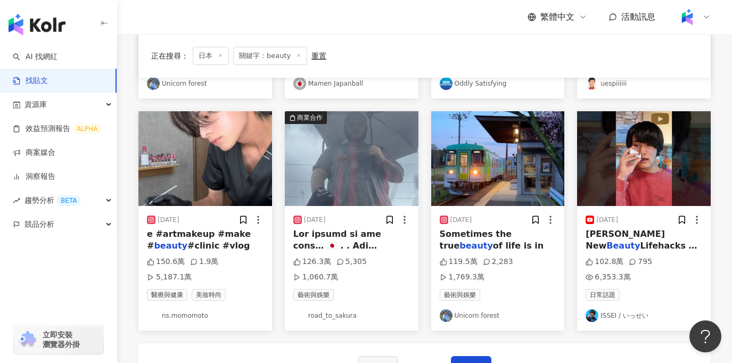
scroll to position [533, 0]
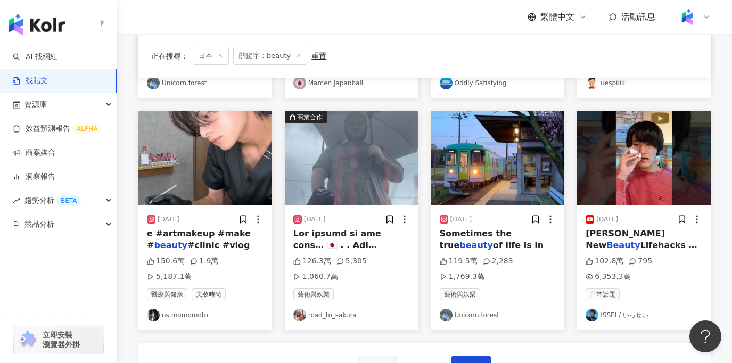
click at [628, 169] on img at bounding box center [644, 158] width 134 height 95
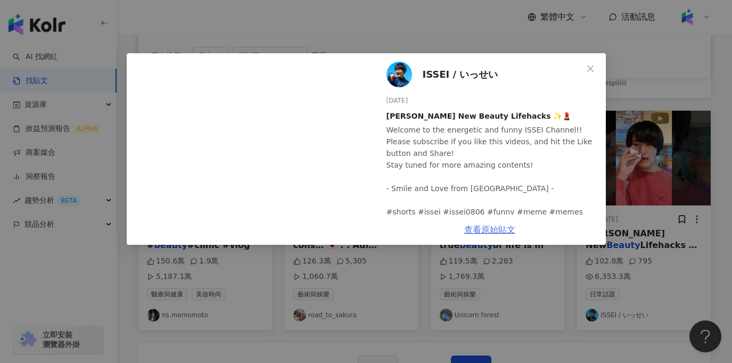
click at [481, 230] on link "查看原始貼文" at bounding box center [489, 230] width 51 height 10
click at [625, 70] on div "ISSEI / いっせい 2025/1/25 ISSEI’s New Beauty Lifehacks ✨💄 Welcome to the energetic…" at bounding box center [366, 181] width 732 height 363
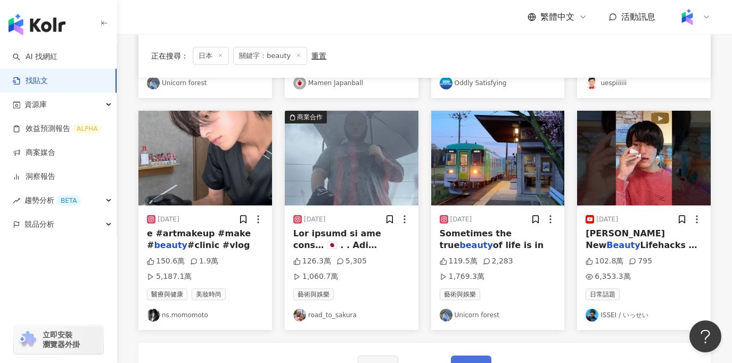
click at [472, 355] on button "下一頁" at bounding box center [471, 365] width 40 height 21
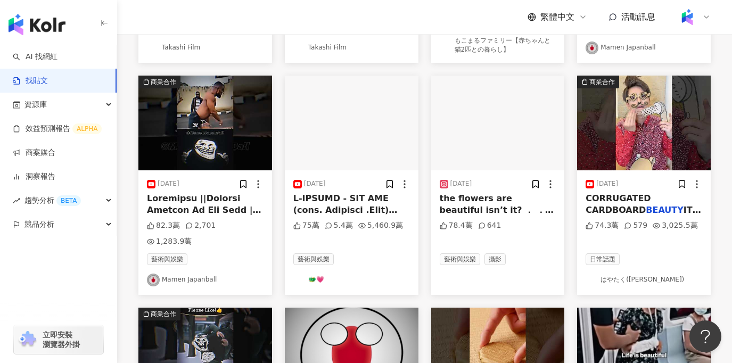
scroll to position [0, 0]
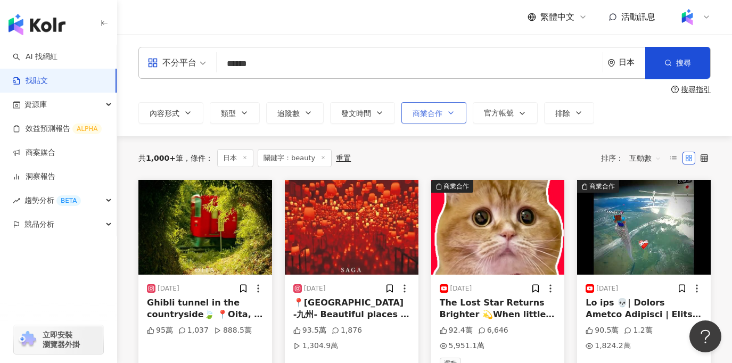
click at [429, 108] on button "商業合作" at bounding box center [433, 112] width 65 height 21
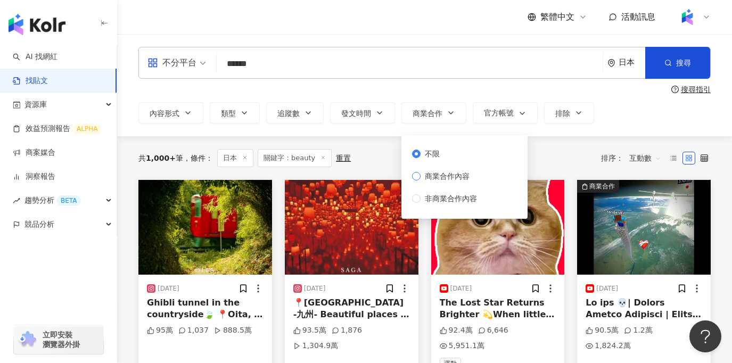
click at [445, 179] on span "商業合作內容" at bounding box center [446, 176] width 53 height 12
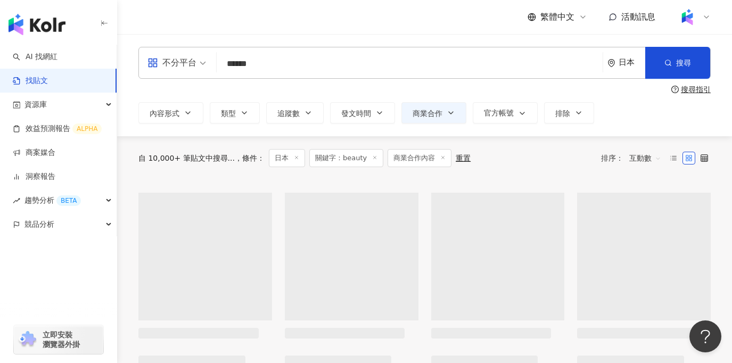
drag, startPoint x: 270, startPoint y: 61, endPoint x: 215, endPoint y: 67, distance: 54.6
click at [214, 67] on div "不分平台 beauty ****** 日本 搜尋" at bounding box center [424, 63] width 572 height 32
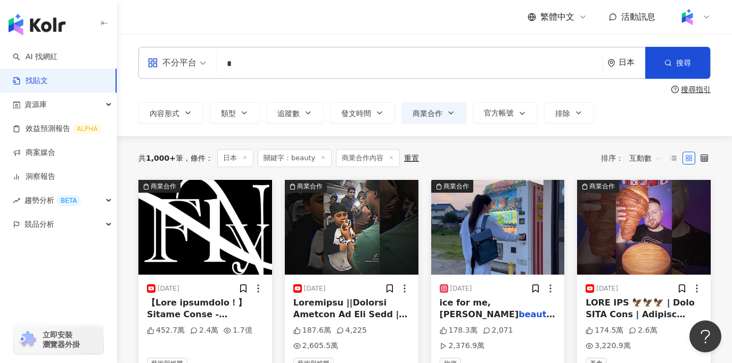
type input "*"
type input "**********"
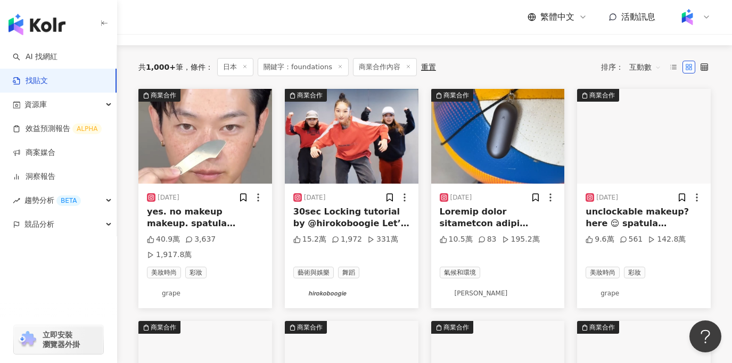
scroll to position [86, 0]
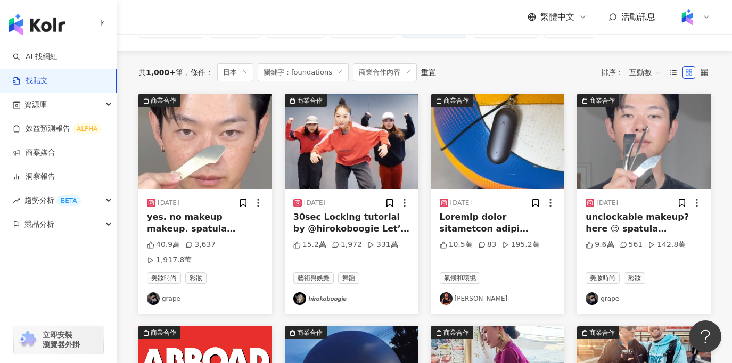
click at [650, 123] on img at bounding box center [644, 141] width 134 height 95
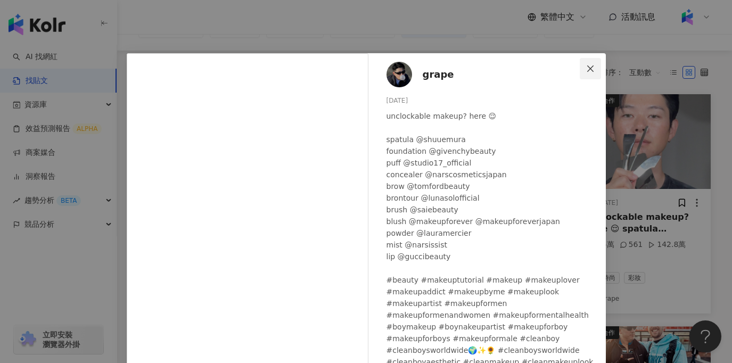
click at [584, 67] on span "Close" at bounding box center [589, 68] width 21 height 9
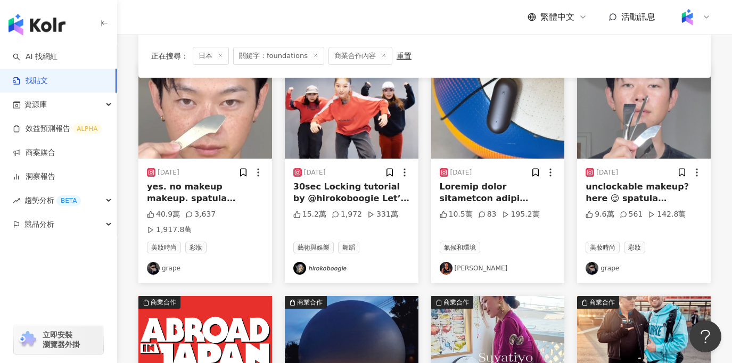
scroll to position [0, 0]
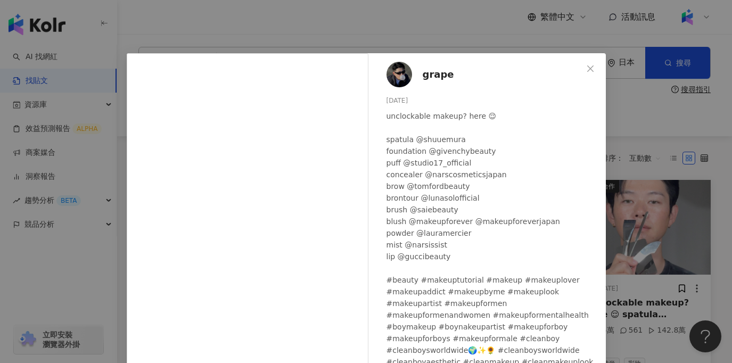
click at [430, 74] on span "grape" at bounding box center [437, 74] width 31 height 15
click at [672, 220] on div "grape 2025/6/14 unclockable makeup? here 😌 spatula @shuuemura foundation @given…" at bounding box center [366, 181] width 732 height 363
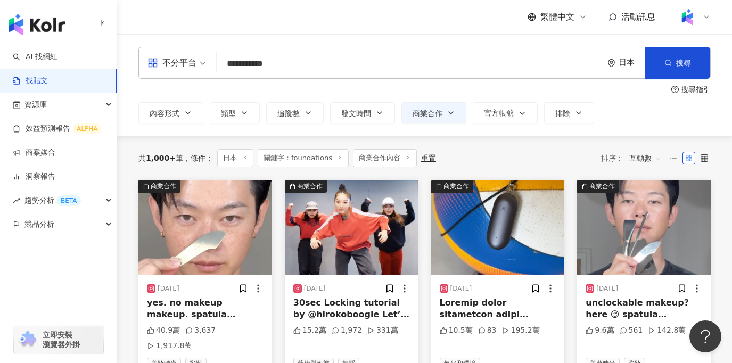
click at [204, 239] on img at bounding box center [205, 227] width 134 height 95
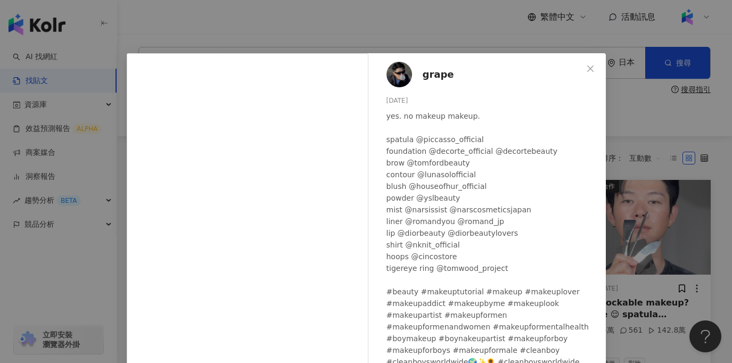
click at [432, 72] on span "grape" at bounding box center [437, 74] width 31 height 15
click at [586, 71] on icon "close" at bounding box center [590, 68] width 9 height 9
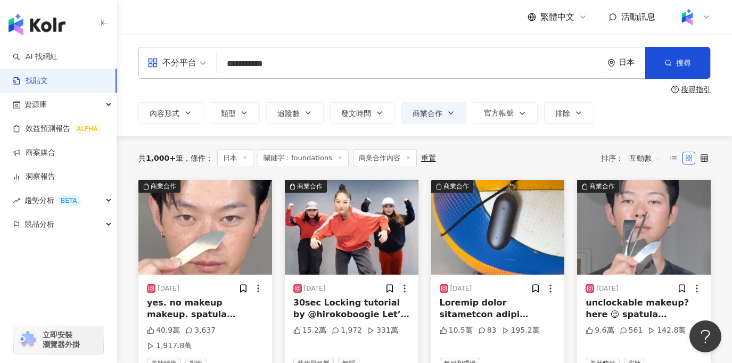
click at [196, 224] on img at bounding box center [205, 227] width 134 height 95
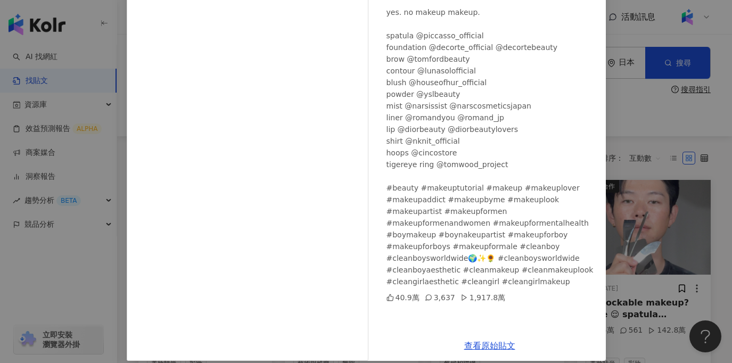
scroll to position [107, 0]
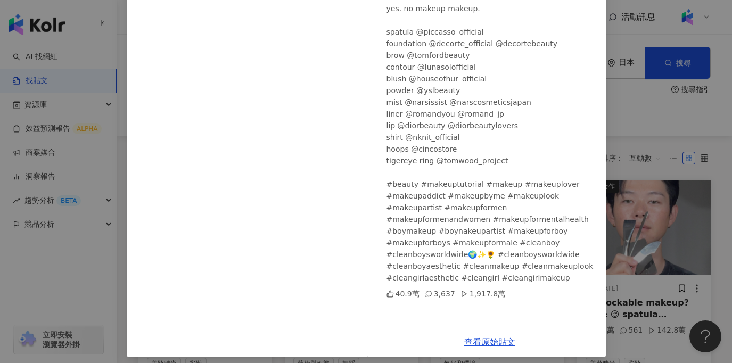
click at [438, 288] on div "grape 2025/5/28 yes. no makeup makeup. spatula @piccasso_official foundation @d…" at bounding box center [490, 136] width 232 height 381
click at [438, 288] on div "3,637" at bounding box center [440, 294] width 30 height 12
click at [482, 337] on link "查看原始貼文" at bounding box center [489, 342] width 51 height 10
click at [662, 157] on div "grape 2025/5/28 yes. no makeup makeup. spatula @piccasso_official foundation @d…" at bounding box center [366, 181] width 732 height 363
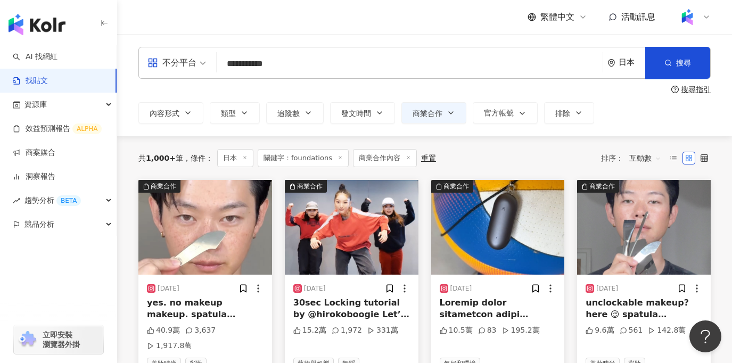
click at [640, 244] on img at bounding box center [644, 227] width 134 height 95
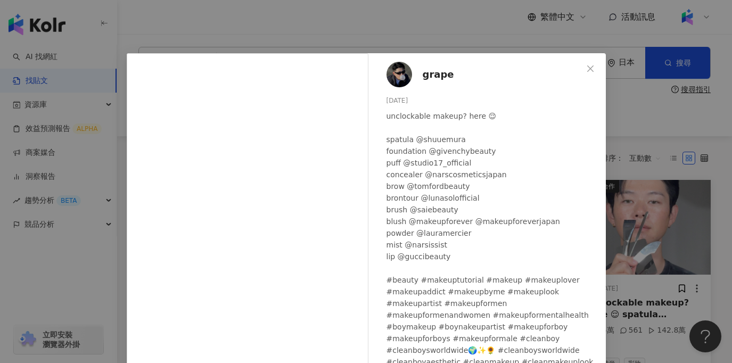
scroll to position [114, 0]
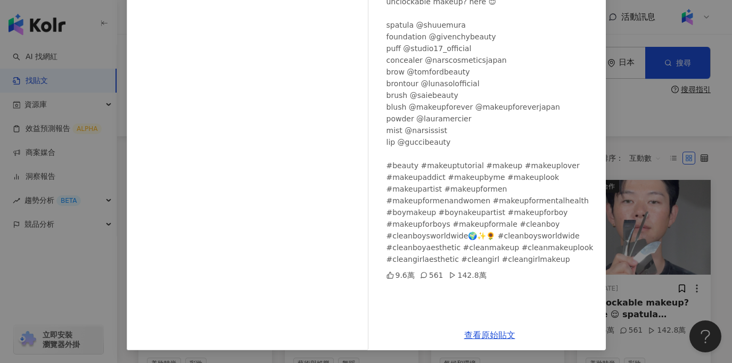
click at [481, 339] on div "查看原始貼文" at bounding box center [490, 335] width 232 height 30
click at [481, 339] on link "查看原始貼文" at bounding box center [489, 335] width 51 height 10
click at [631, 81] on div "grape 2025/6/14 unclockable makeup? here 😌 spatula @shuuemura foundation @given…" at bounding box center [366, 181] width 732 height 363
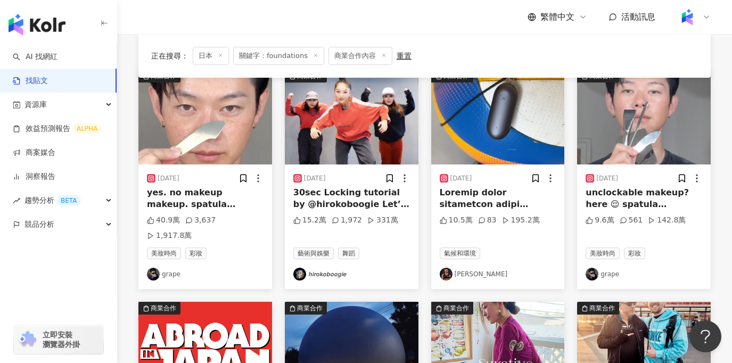
scroll to position [110, 0]
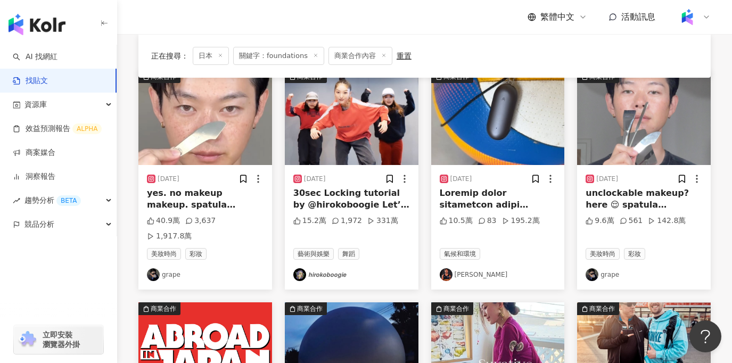
click at [636, 126] on img at bounding box center [644, 117] width 134 height 95
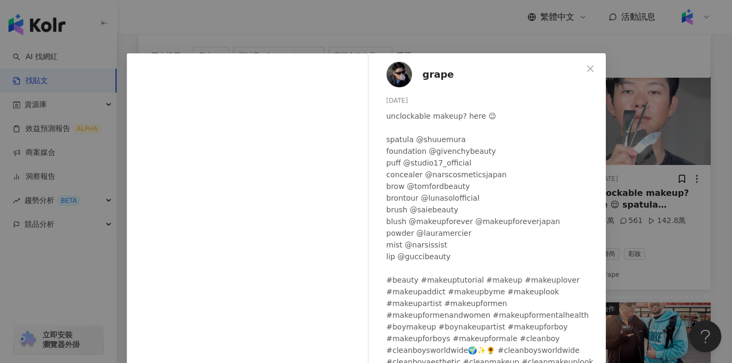
click at [427, 74] on span "grape" at bounding box center [437, 74] width 31 height 15
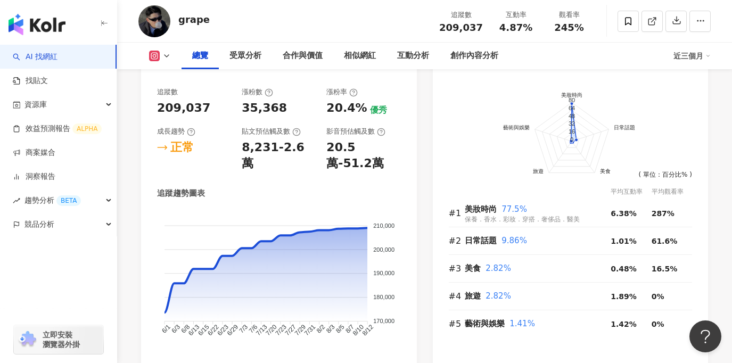
scroll to position [608, 0]
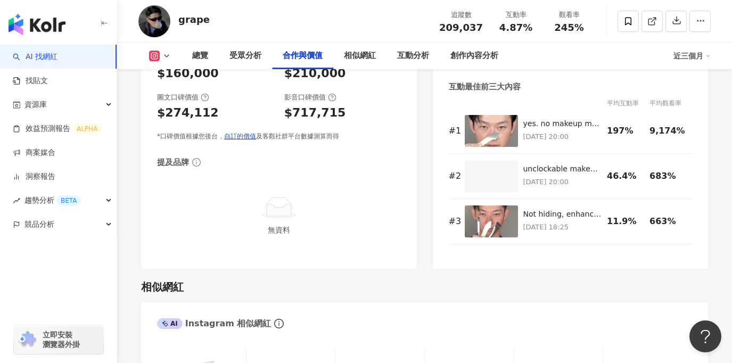
scroll to position [1530, 0]
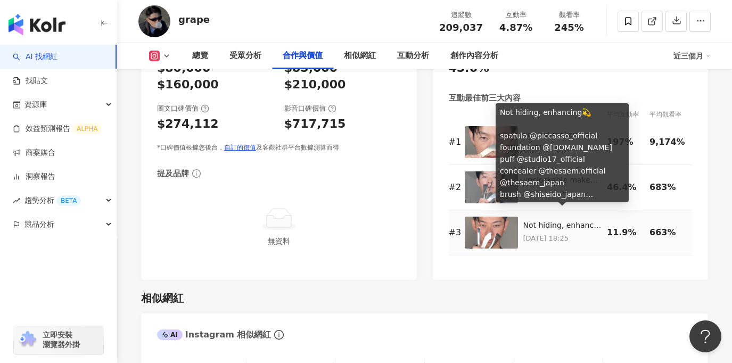
click at [547, 220] on div "Not hiding, enhancing💫 spatula @piccasso_official foundation @[DOMAIN_NAME] puf…" at bounding box center [562, 225] width 79 height 11
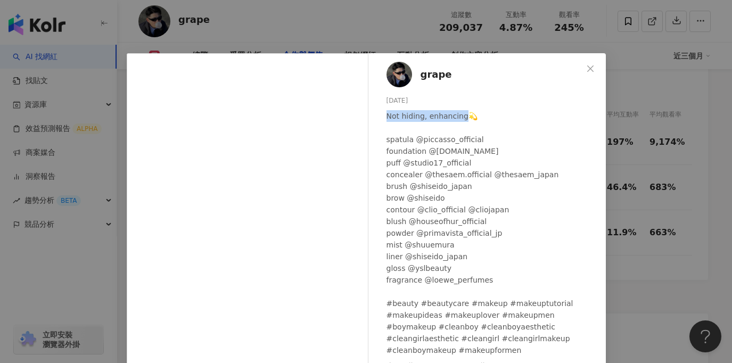
drag, startPoint x: 386, startPoint y: 114, endPoint x: 460, endPoint y: 121, distance: 73.8
click at [460, 121] on div "Not hiding, enhancing💫 spatula @piccasso_official foundation @[DOMAIN_NAME] puf…" at bounding box center [491, 233] width 211 height 246
copy div "Not hiding, enhancing"
click at [591, 67] on icon "close" at bounding box center [590, 68] width 9 height 9
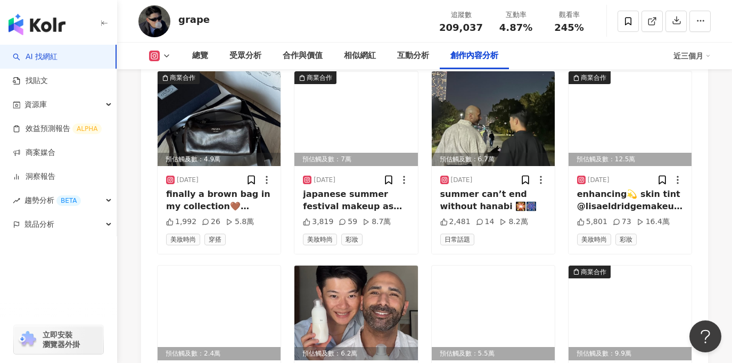
scroll to position [3815, 0]
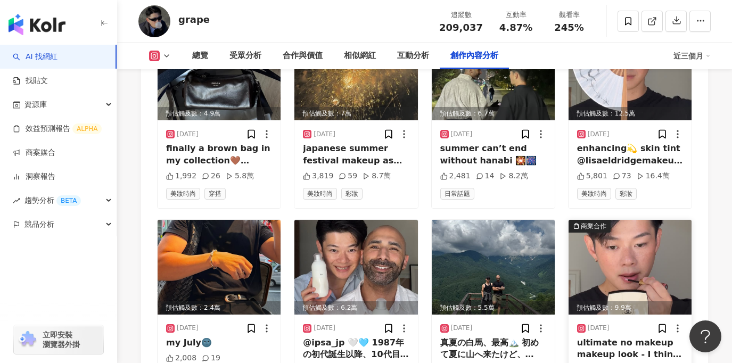
click at [619, 220] on img at bounding box center [629, 267] width 123 height 95
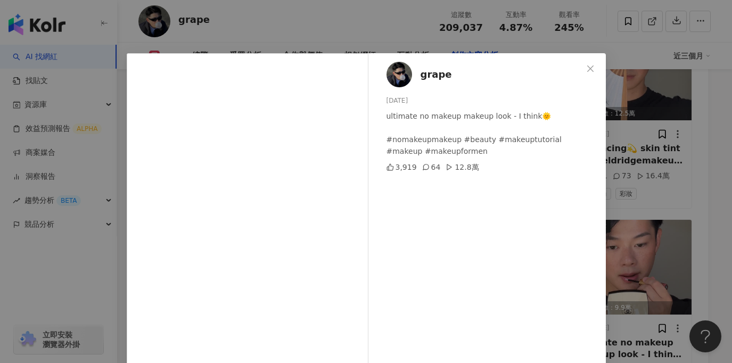
click at [636, 81] on div "grape [DATE] ultimate no makeup makeup look - I think🌞 #nomakeupmakeup #beauty …" at bounding box center [366, 181] width 732 height 363
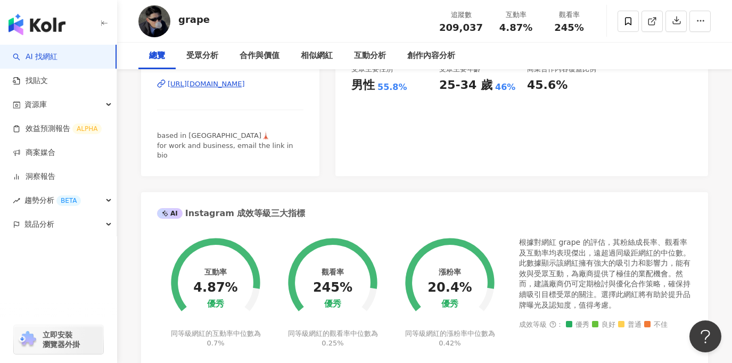
scroll to position [0, 0]
